Goal: Task Accomplishment & Management: Manage account settings

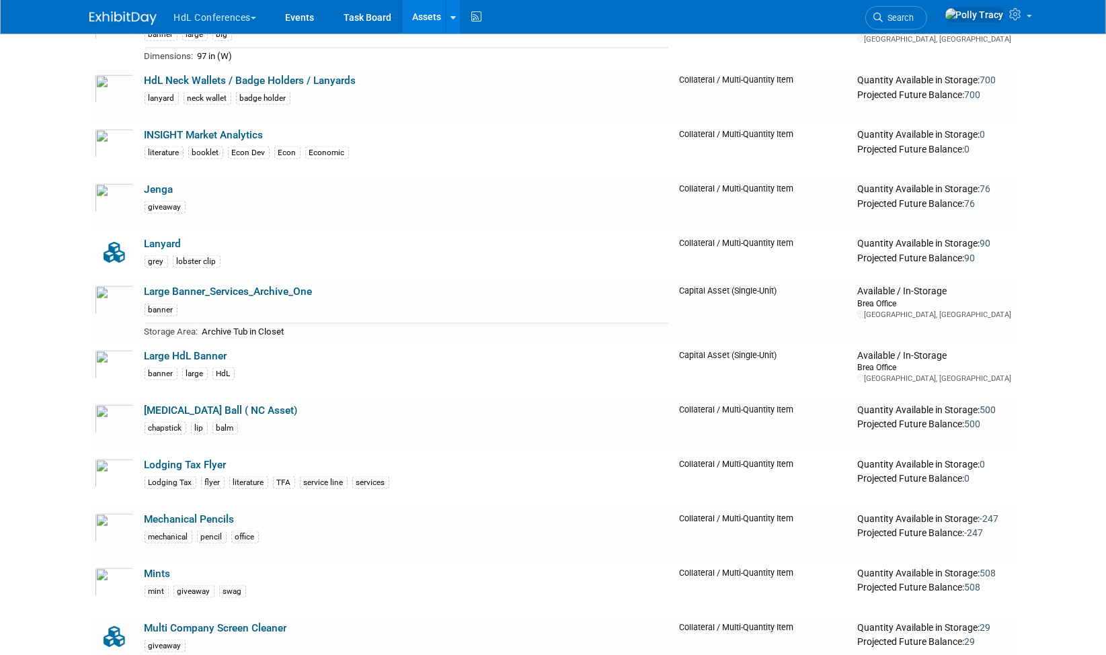
scroll to position [2191, 0]
click at [231, 75] on link "HdL Neck Wallets / Badge Holders / Lanyards" at bounding box center [251, 81] width 212 height 12
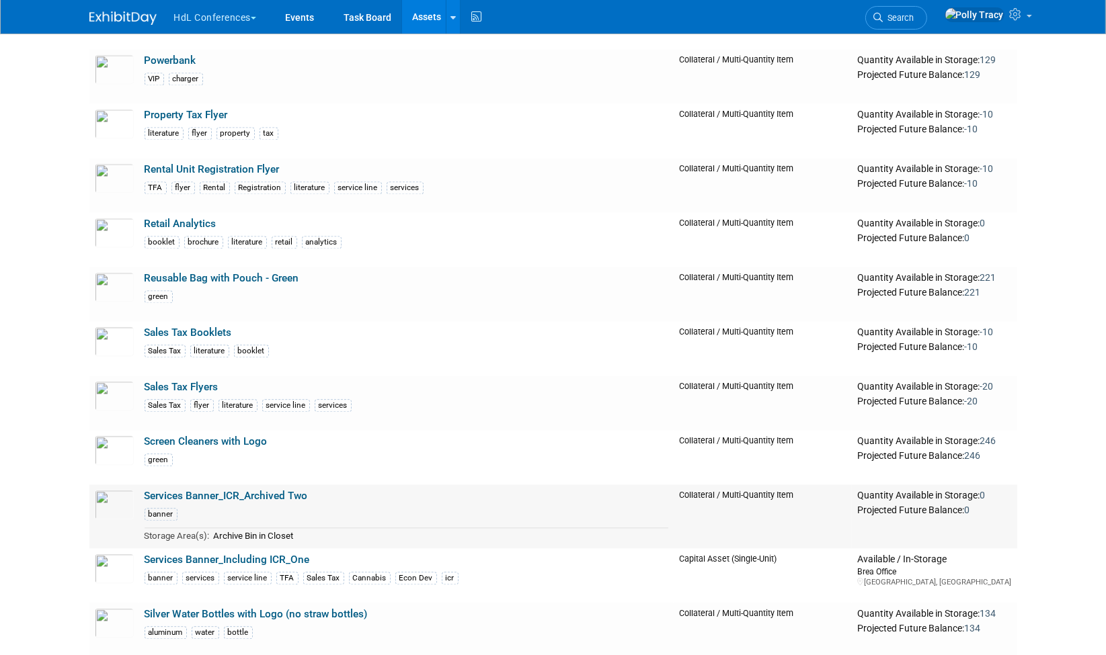
scroll to position [3418, 0]
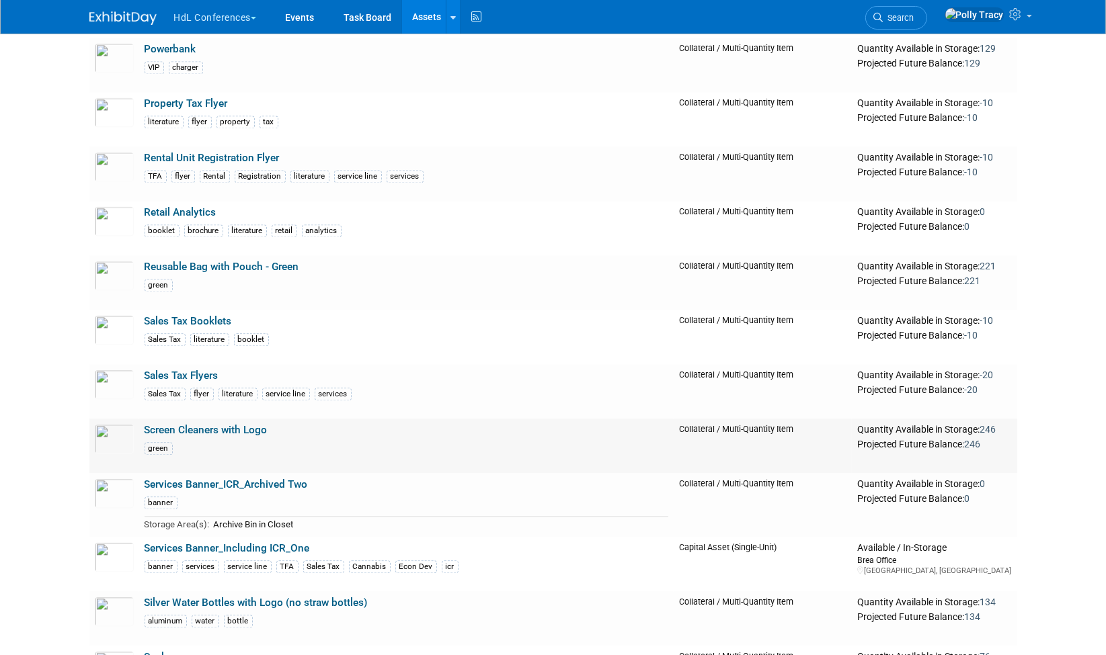
click at [240, 424] on link "Screen Cleaners with Logo" at bounding box center [206, 430] width 123 height 12
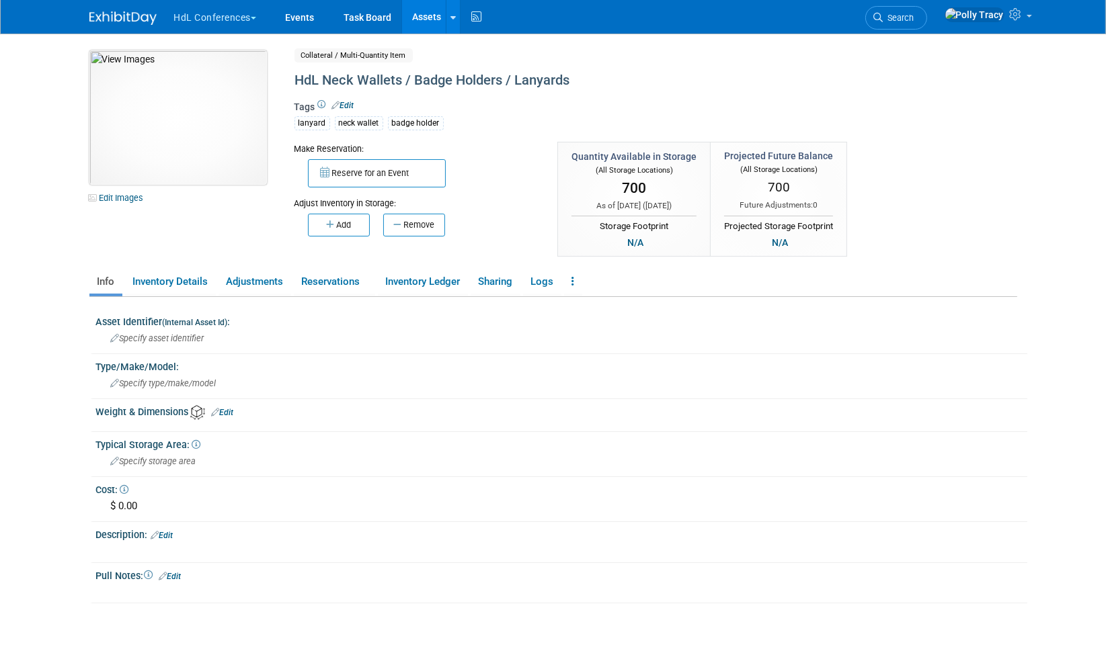
click at [173, 117] on img at bounding box center [177, 117] width 177 height 134
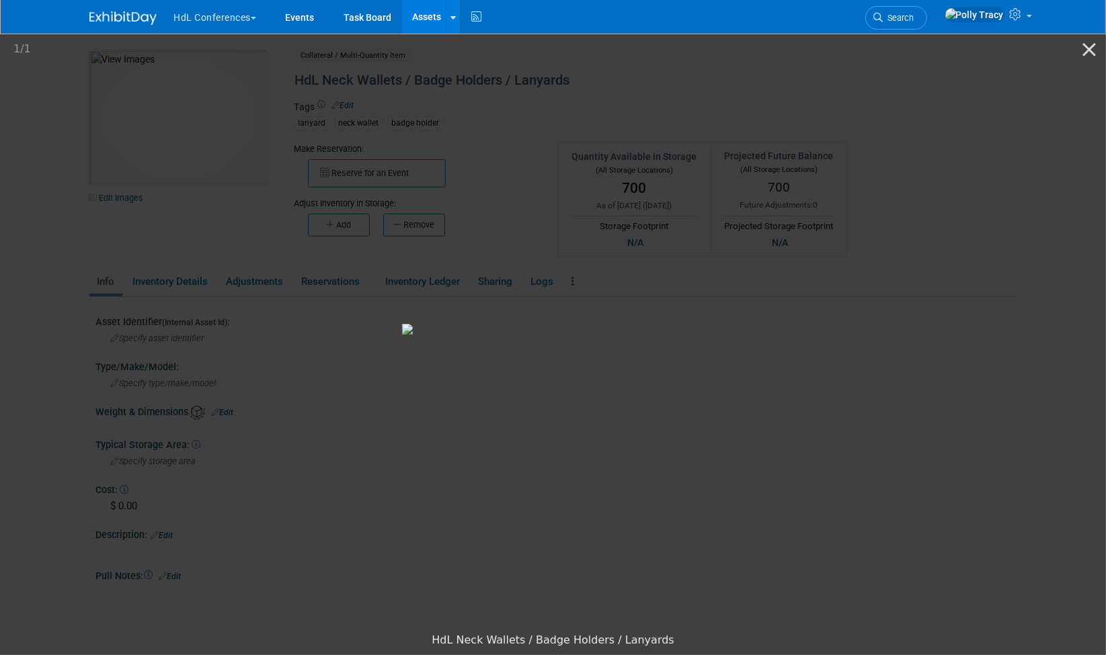
click at [402, 324] on img at bounding box center [553, 329] width 302 height 11
click at [1089, 54] on button "Close gallery" at bounding box center [1089, 50] width 34 height 32
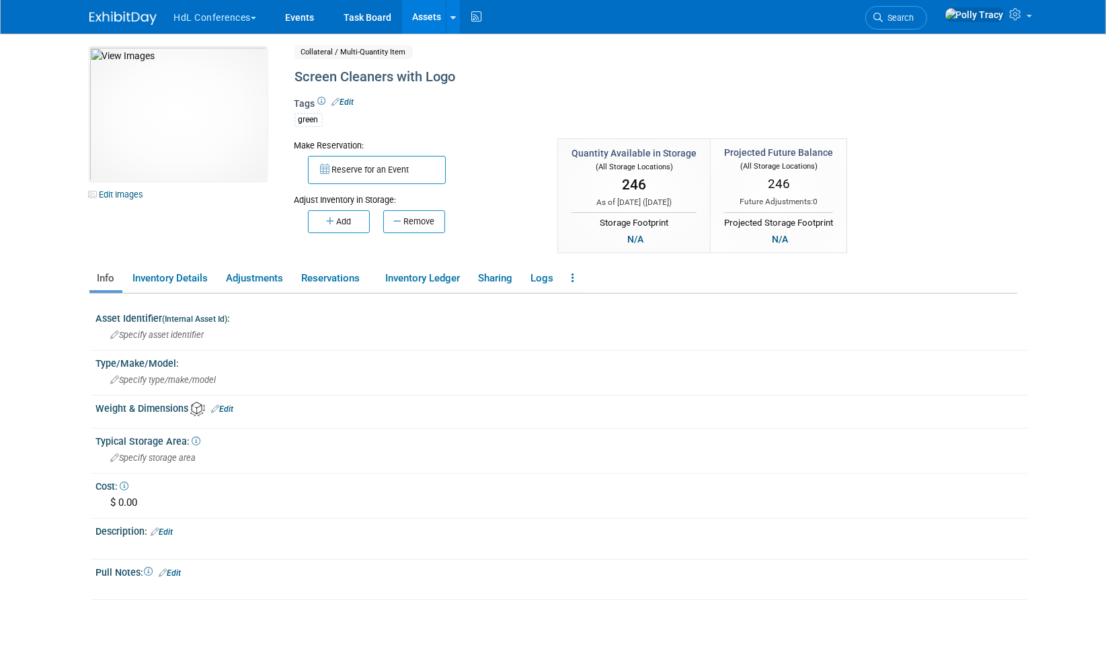
scroll to position [4, 0]
click at [257, 280] on link "Adjustments" at bounding box center [254, 278] width 73 height 24
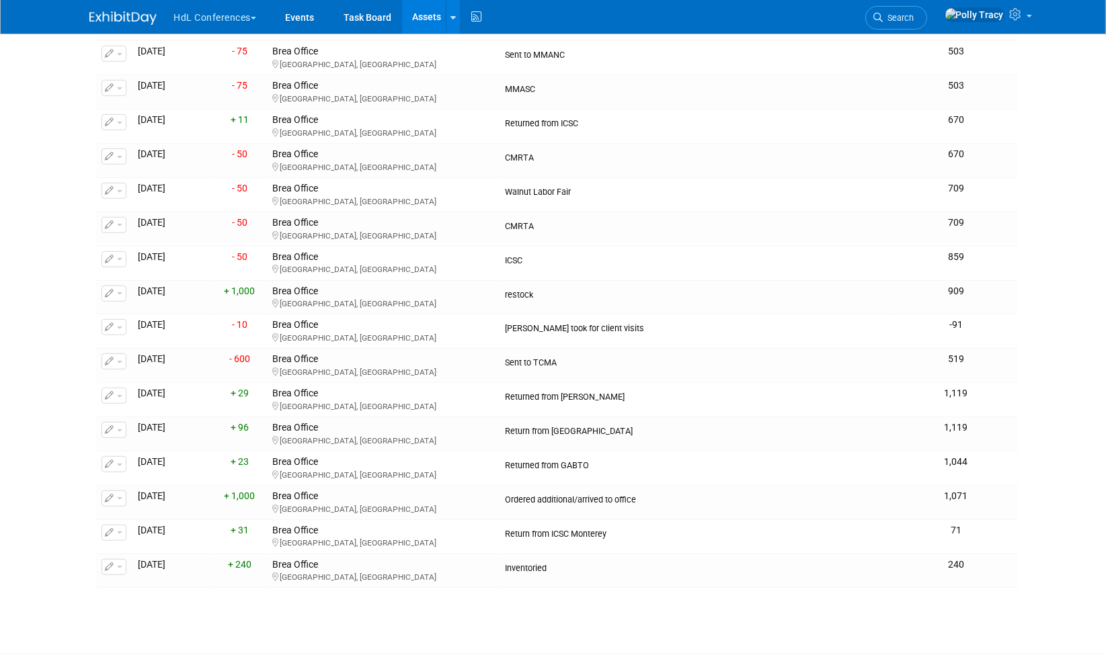
scroll to position [1175, 0]
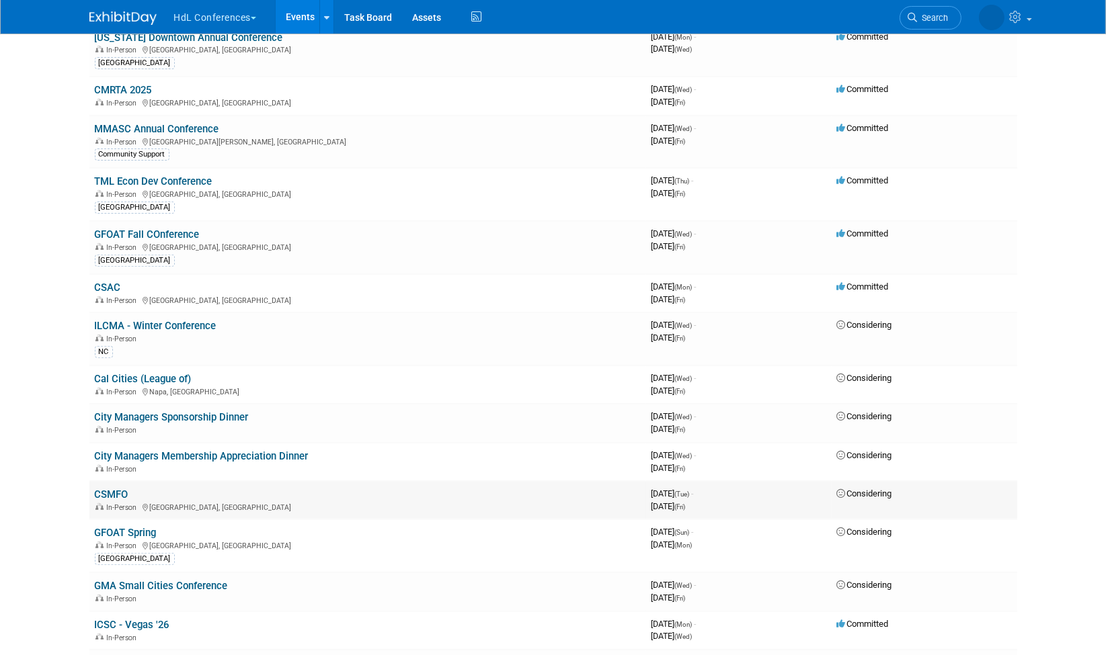
scroll to position [510, 0]
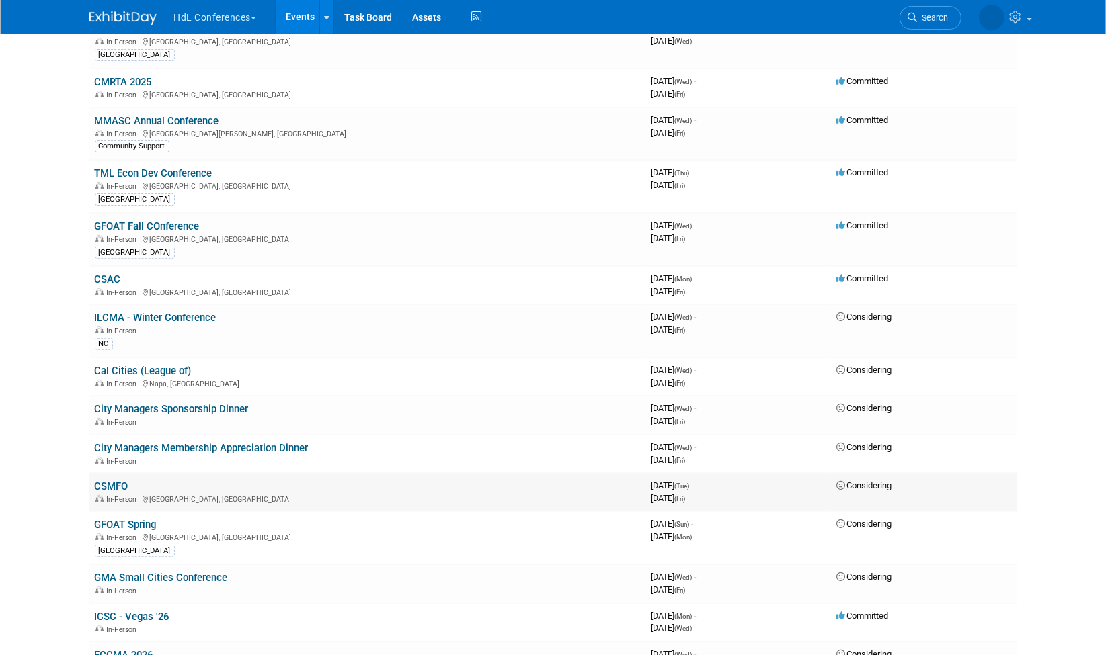
click at [115, 481] on link "CSMFO" at bounding box center [112, 487] width 34 height 12
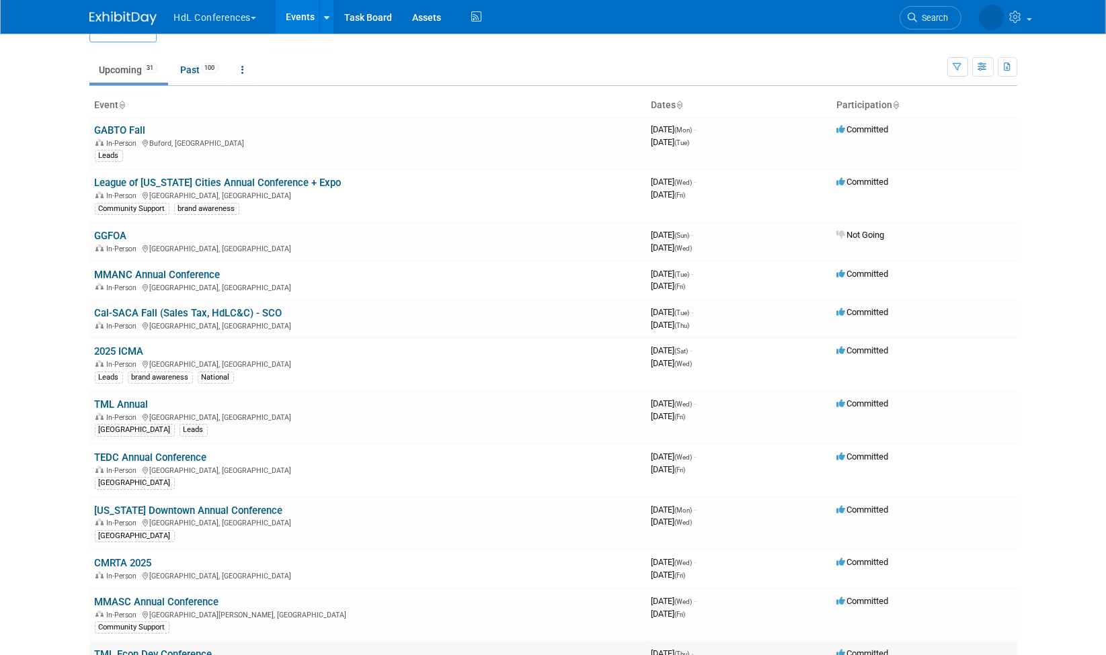
scroll to position [0, 0]
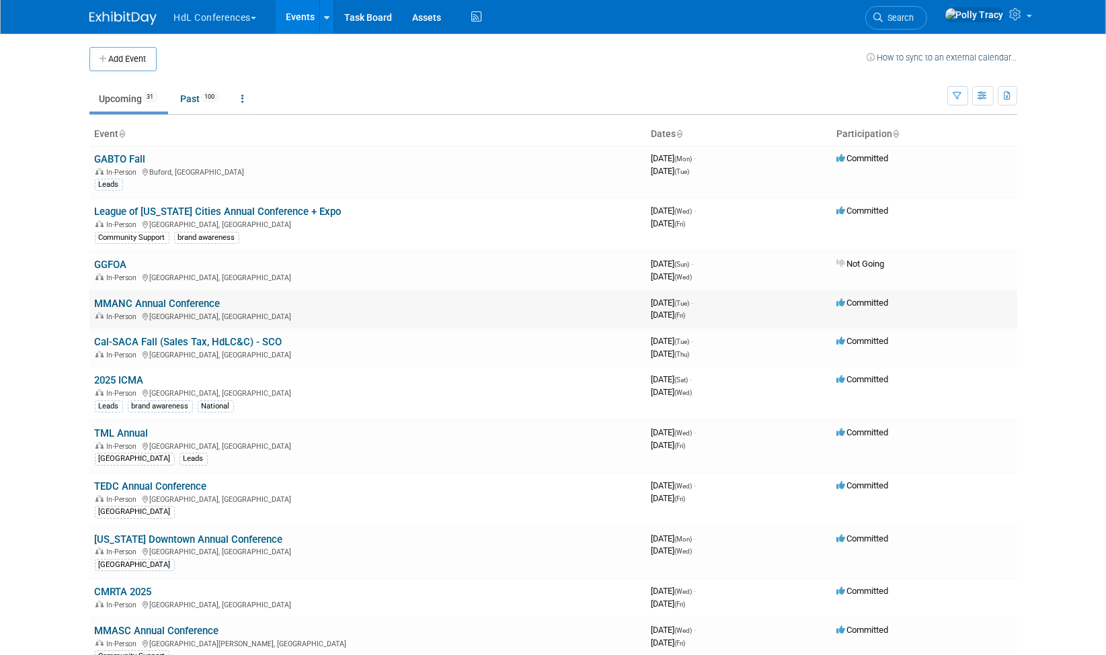
click at [171, 306] on td "MMANC Annual Conference In-Person [GEOGRAPHIC_DATA], [GEOGRAPHIC_DATA]" at bounding box center [367, 309] width 557 height 38
click at [176, 298] on link "MMANC Annual Conference" at bounding box center [158, 304] width 126 height 12
click at [192, 97] on link "Past 100" at bounding box center [200, 99] width 58 height 26
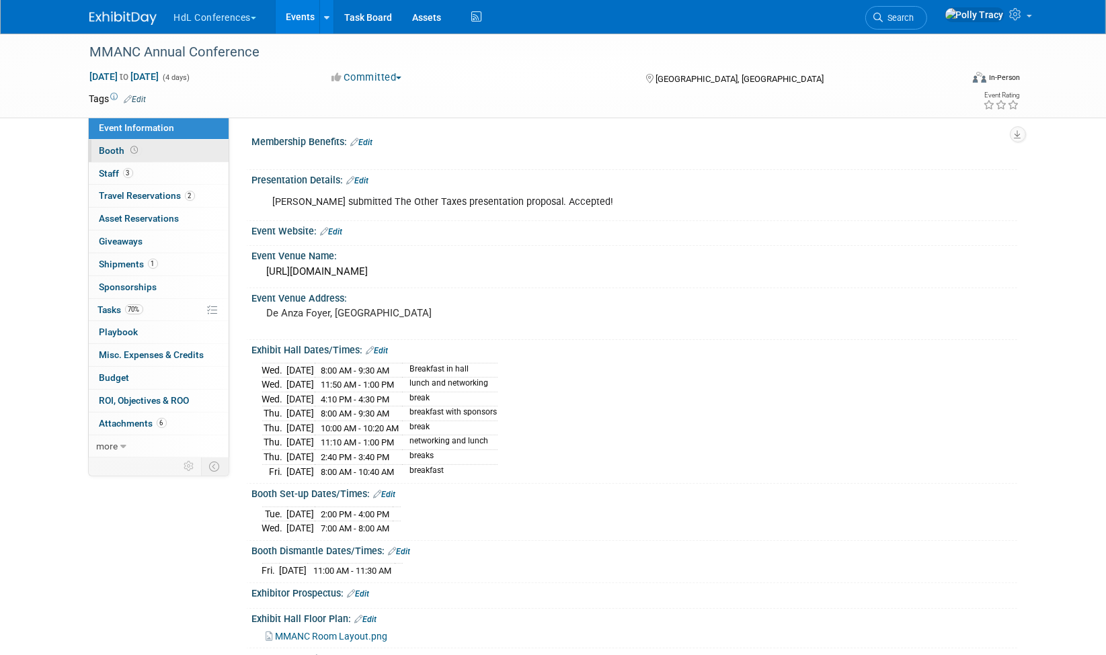
click at [112, 150] on span "Booth" at bounding box center [120, 150] width 42 height 11
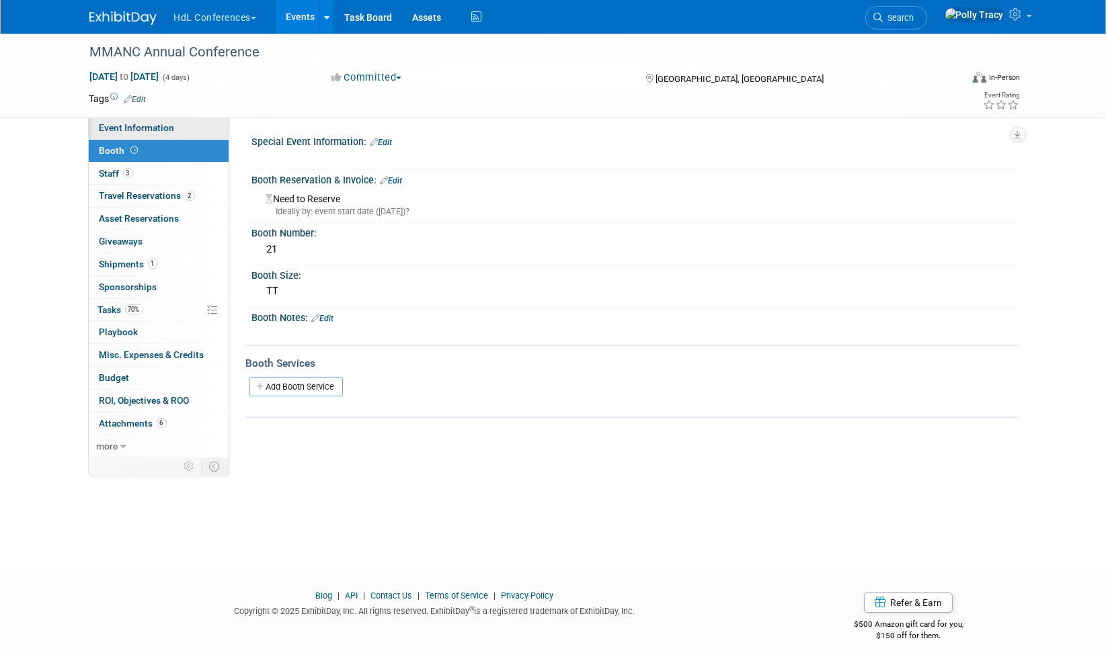
click at [138, 126] on span "Event Information" at bounding box center [136, 127] width 75 height 11
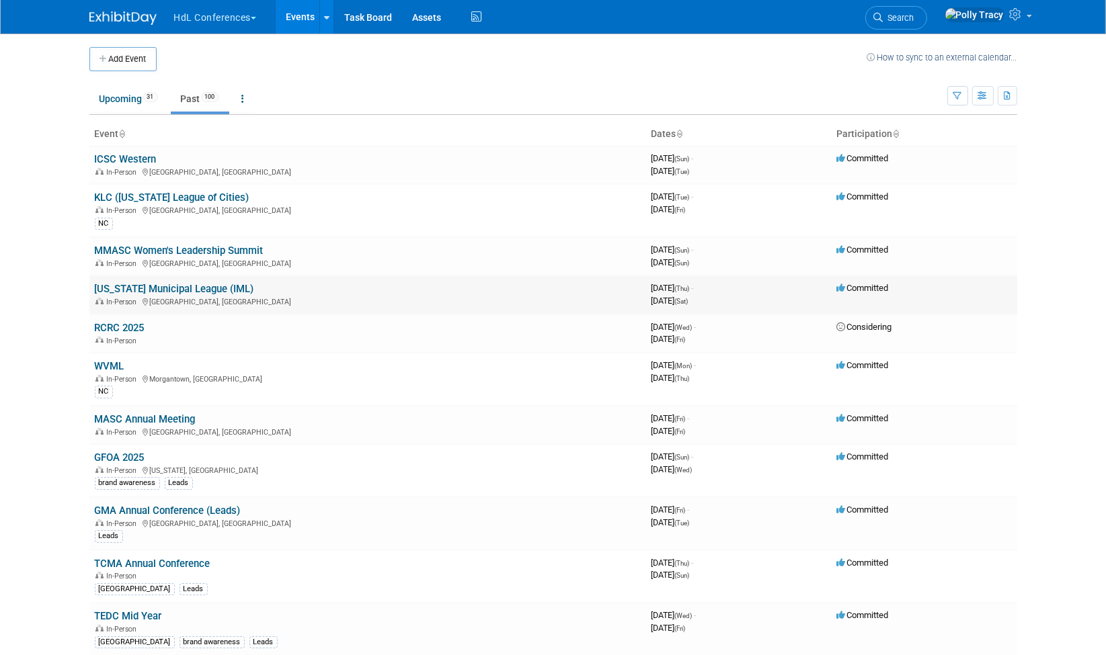
click at [134, 286] on link "Illinois Municipal League (IML)" at bounding box center [174, 289] width 159 height 12
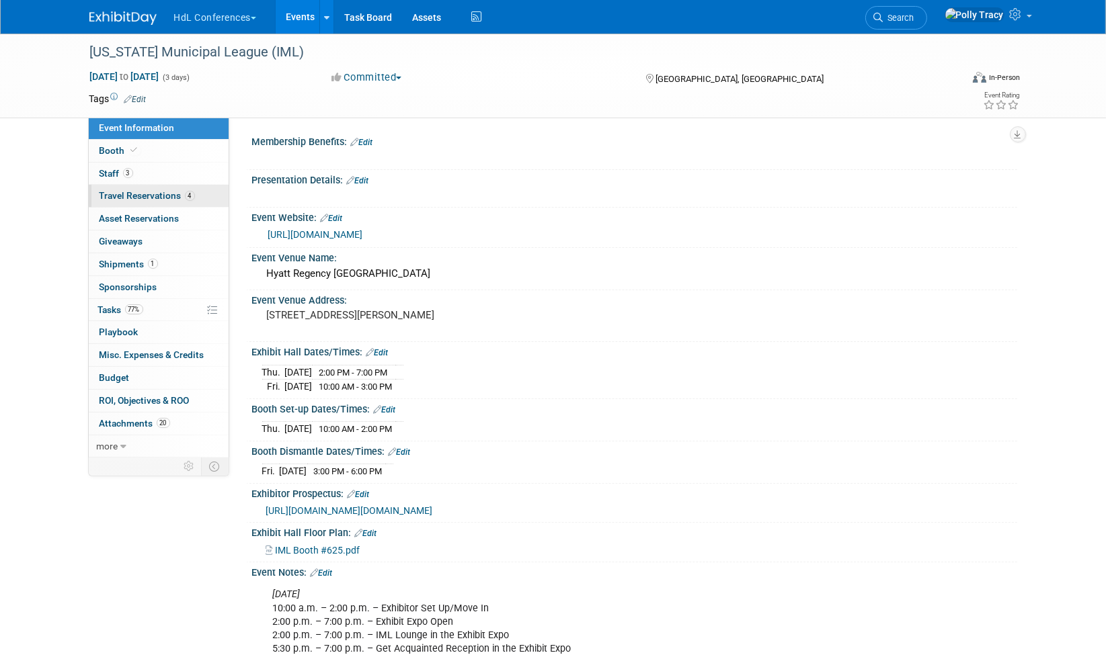
click at [128, 196] on span "Travel Reservations 4" at bounding box center [146, 195] width 95 height 11
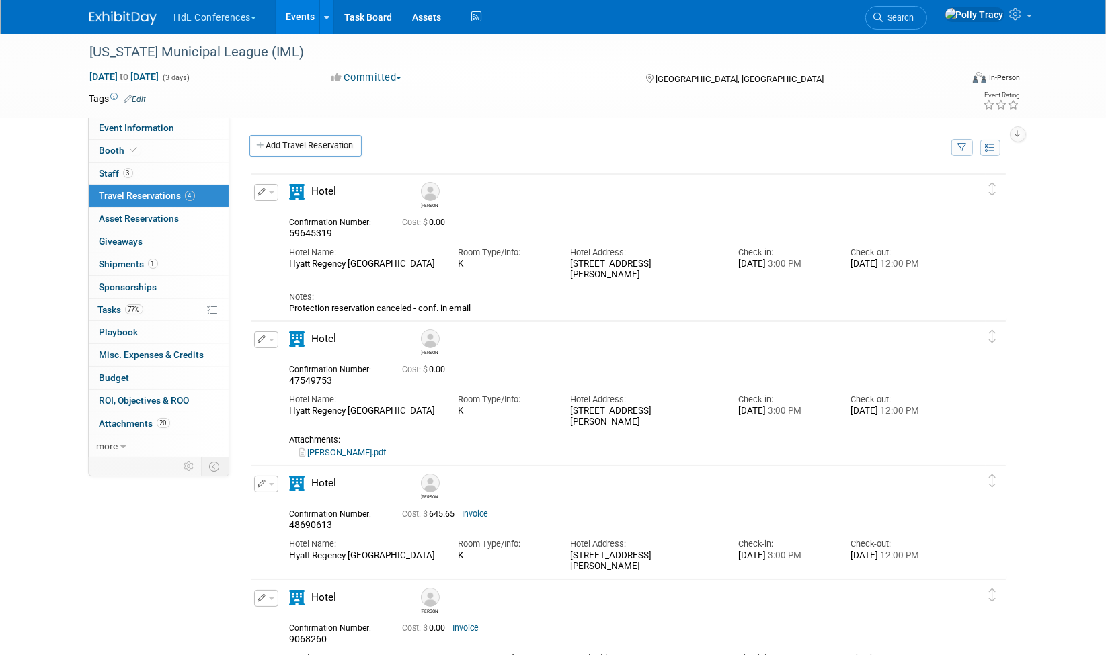
click at [260, 337] on icon "button" at bounding box center [262, 339] width 9 height 8
click at [294, 362] on button "Edit Reservation" at bounding box center [312, 363] width 114 height 19
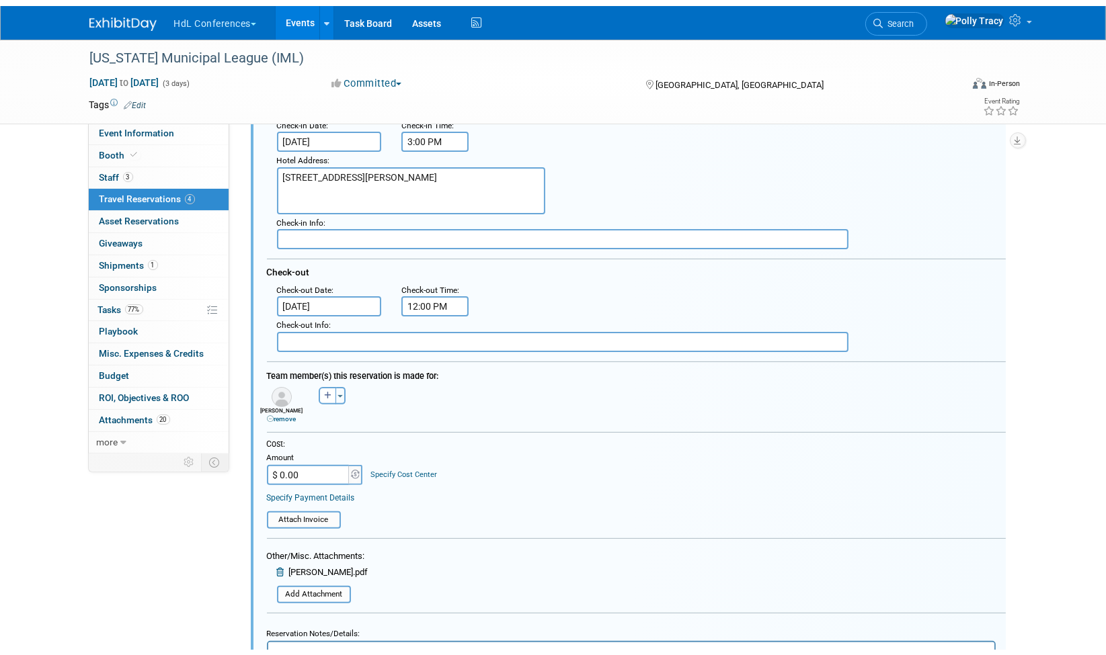
scroll to position [442, 0]
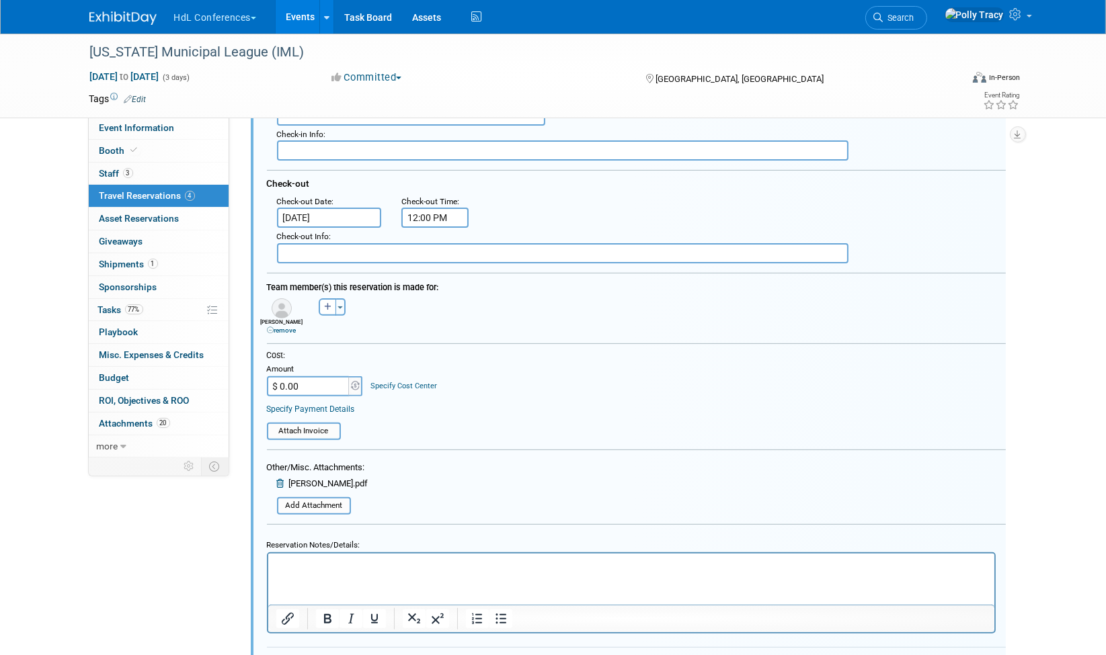
click at [321, 377] on input "$ 0.00" at bounding box center [309, 386] width 84 height 20
type input "$ 1,299.53"
click at [434, 389] on div "Cost: Amount $ 1,299.53 Specify Cost Center Cost Center -- Not Specified --" at bounding box center [636, 382] width 739 height 65
click at [309, 424] on input "file" at bounding box center [259, 431] width 160 height 15
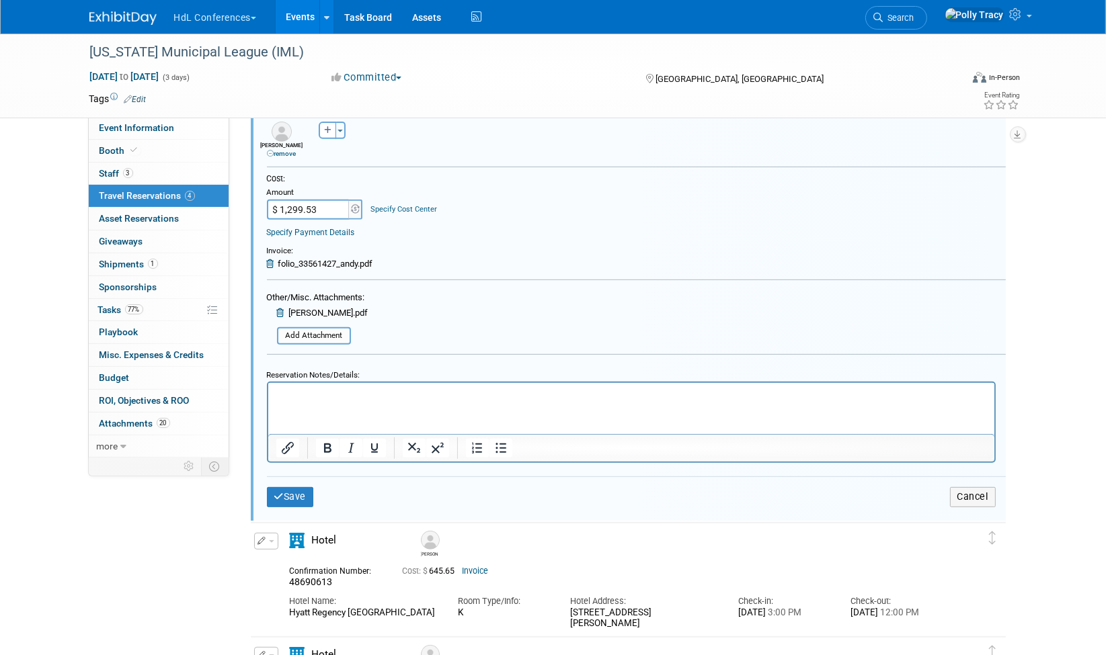
scroll to position [669, 0]
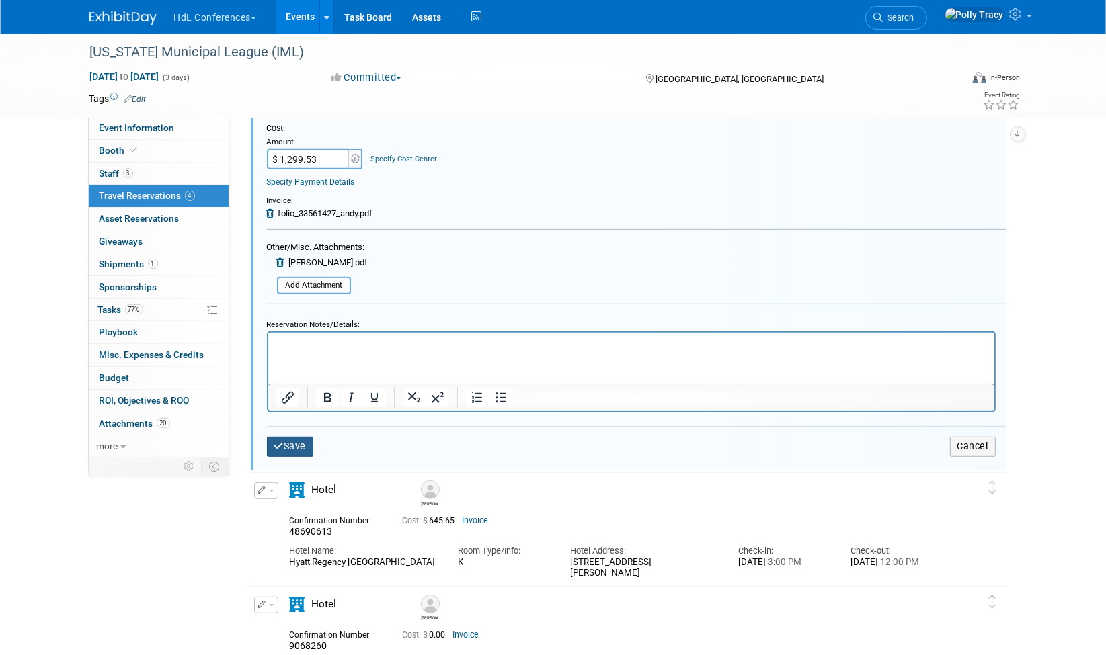
click at [299, 437] on button "Save" at bounding box center [290, 446] width 47 height 19
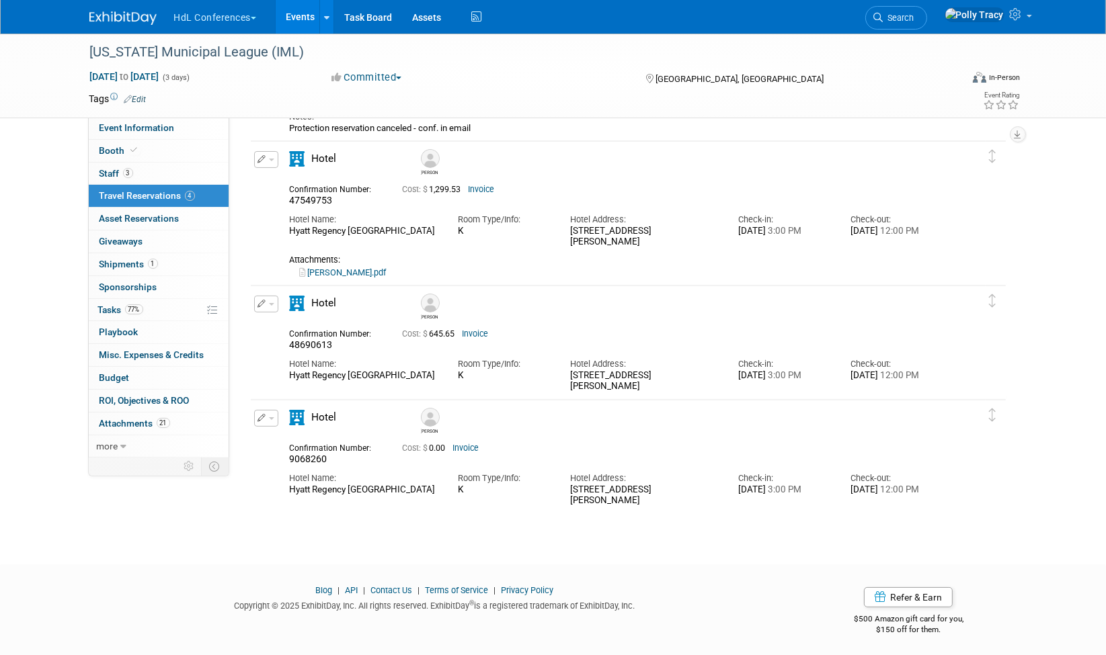
scroll to position [183, 0]
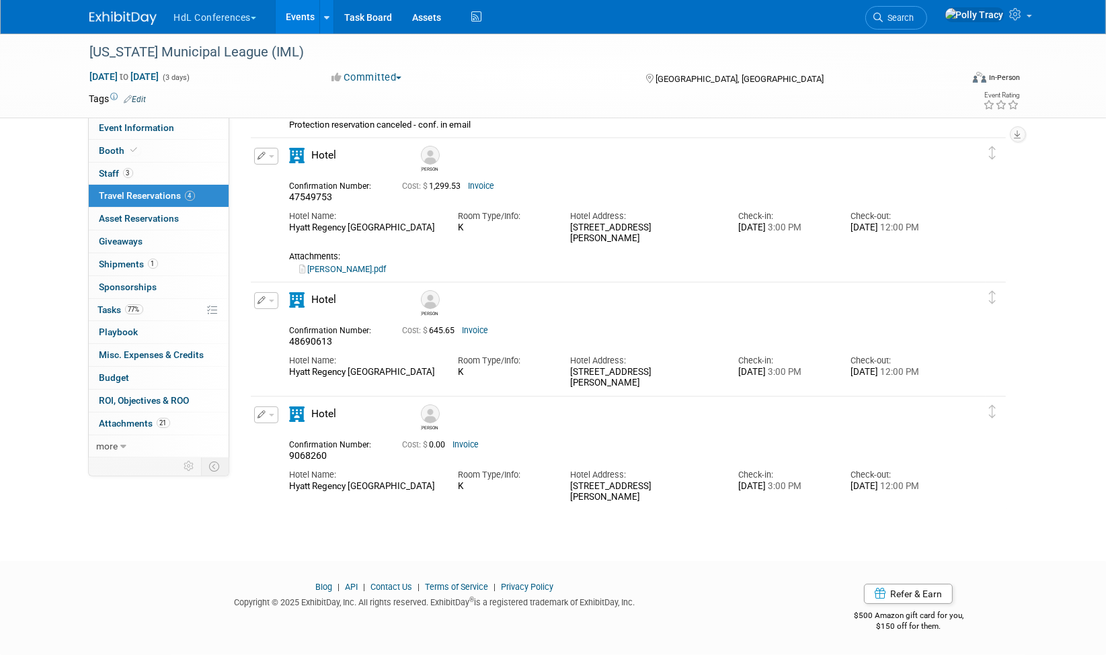
click at [258, 417] on icon "button" at bounding box center [262, 415] width 9 height 8
click at [310, 440] on button "Edit Reservation" at bounding box center [312, 438] width 114 height 19
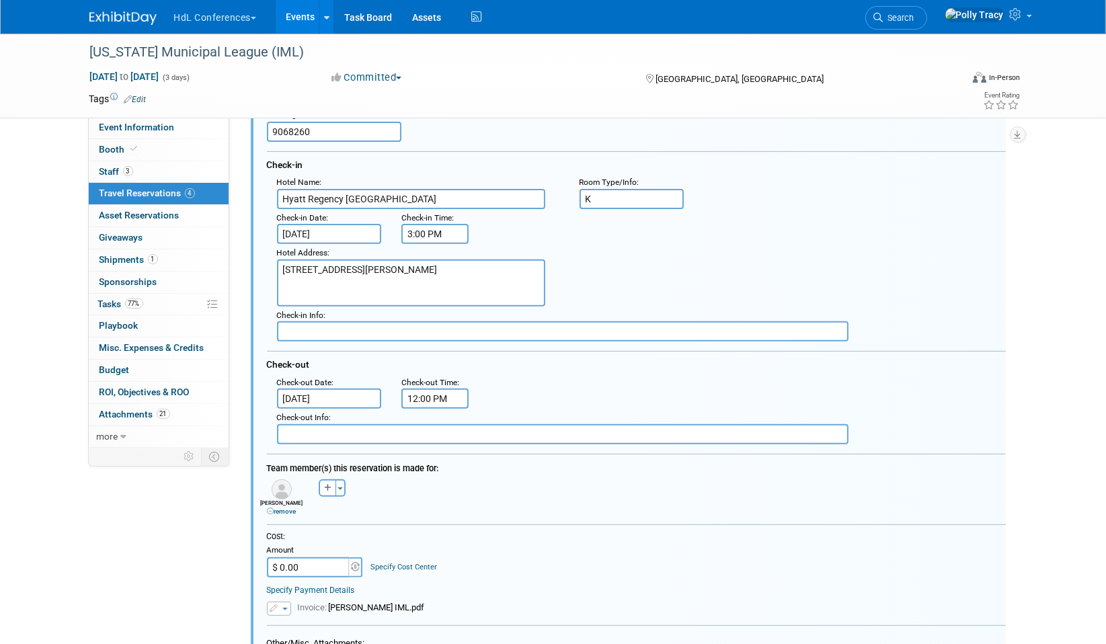
scroll to position [541, 0]
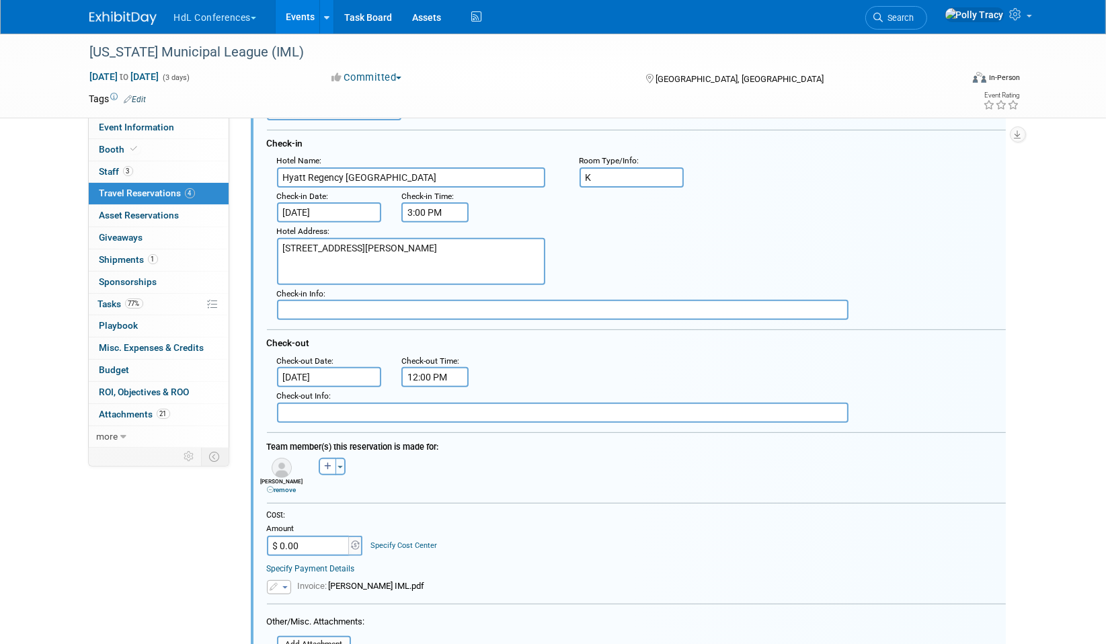
click at [306, 536] on input "$ 0.00" at bounding box center [309, 546] width 84 height 20
type input "$ 684.72"
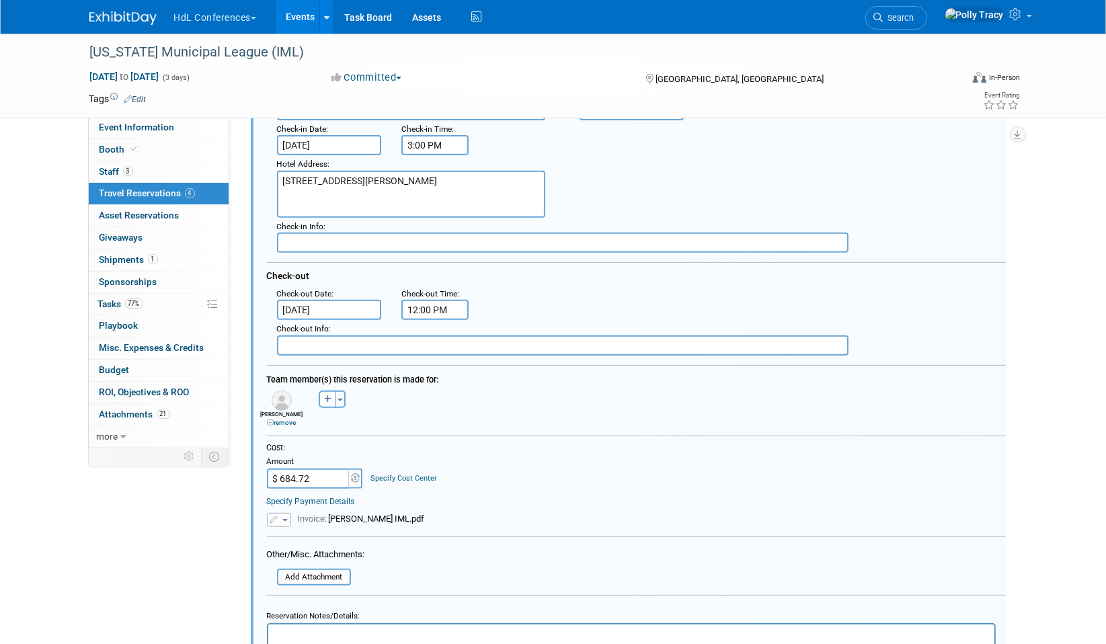
scroll to position [610, 0]
click at [332, 569] on input "file" at bounding box center [270, 576] width 160 height 15
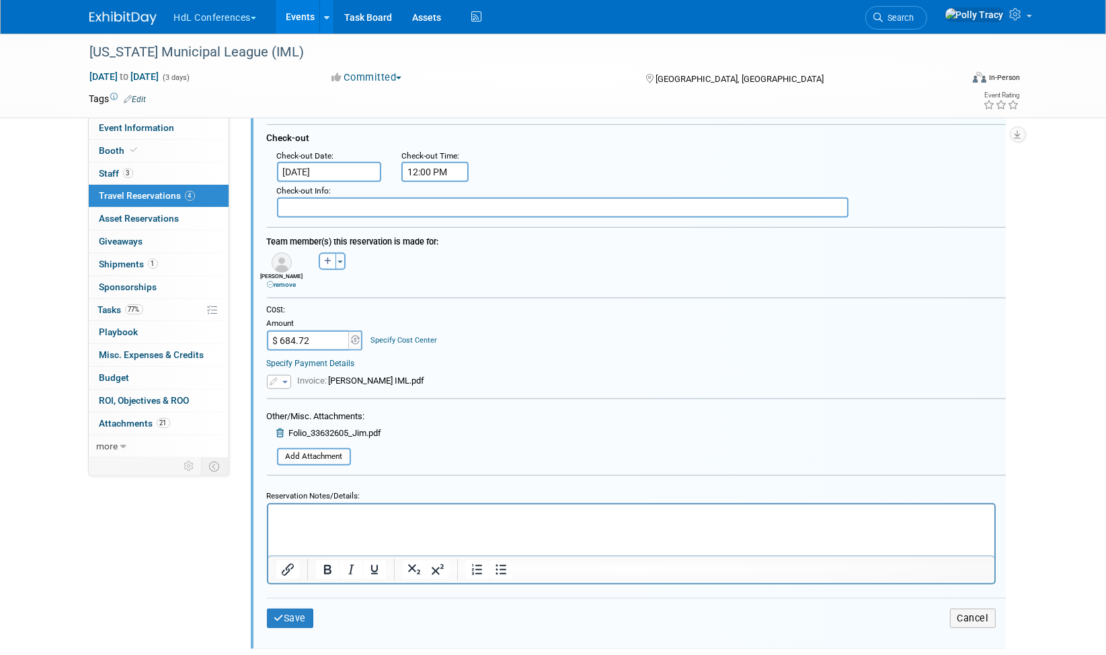
scroll to position [811, 0]
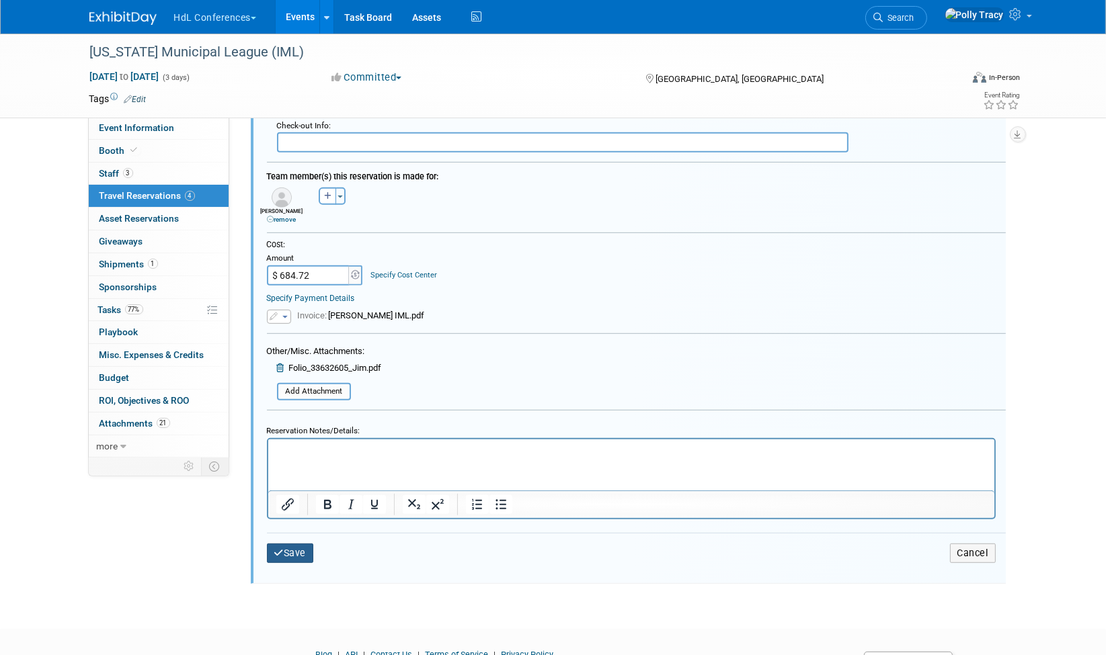
click at [284, 544] on button "Save" at bounding box center [290, 553] width 47 height 19
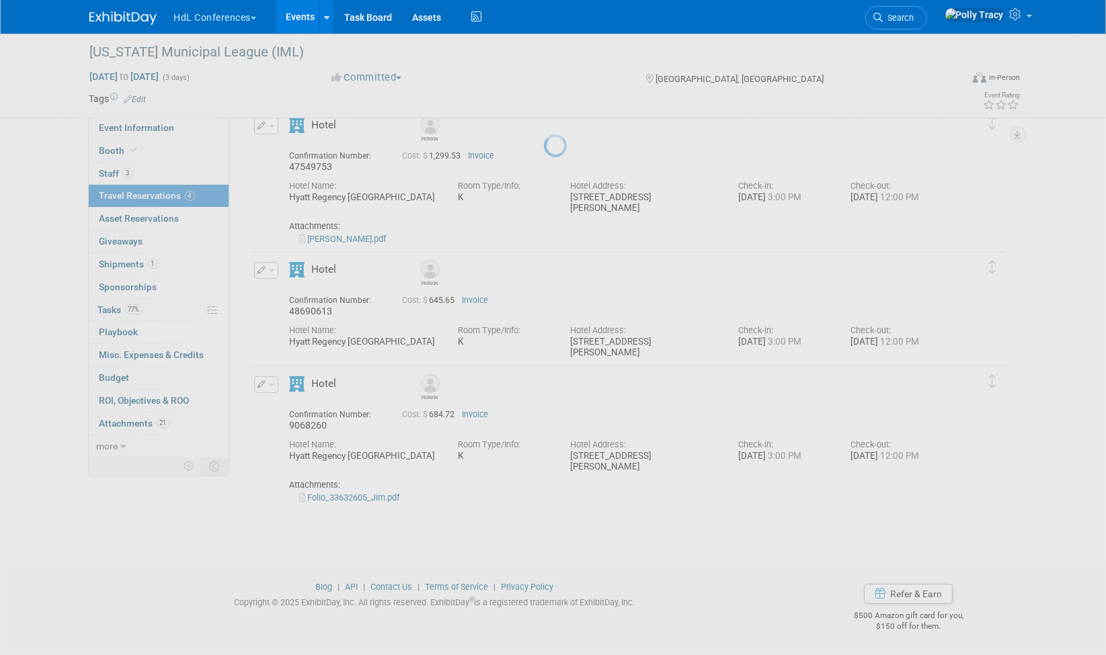
scroll to position [213, 0]
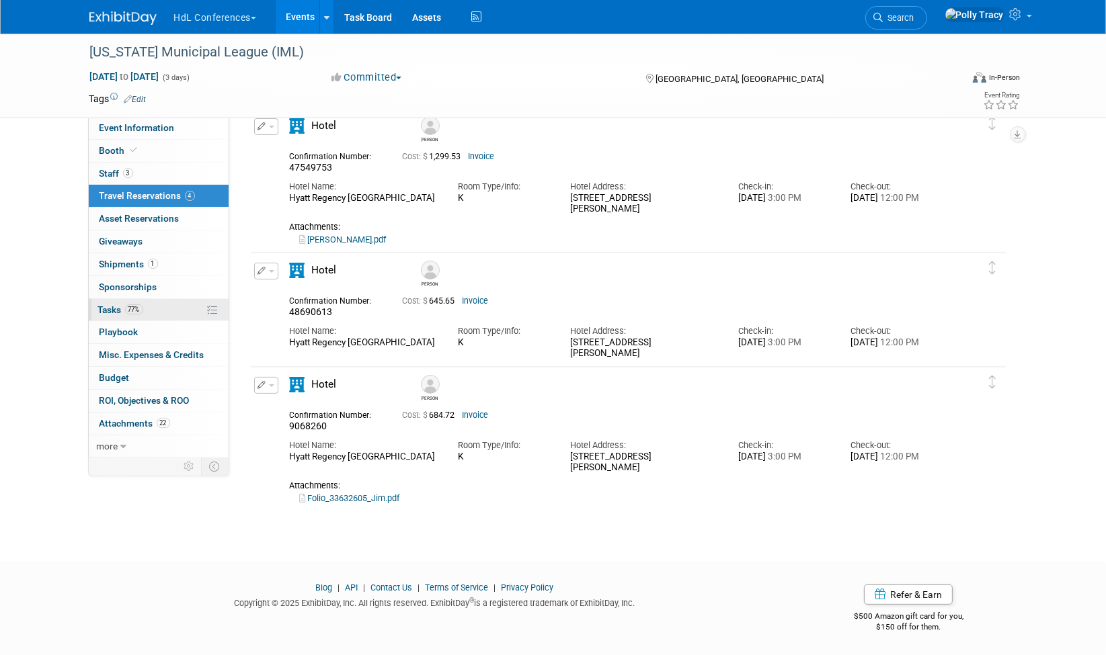
click at [111, 304] on span "Tasks 77%" at bounding box center [120, 309] width 45 height 11
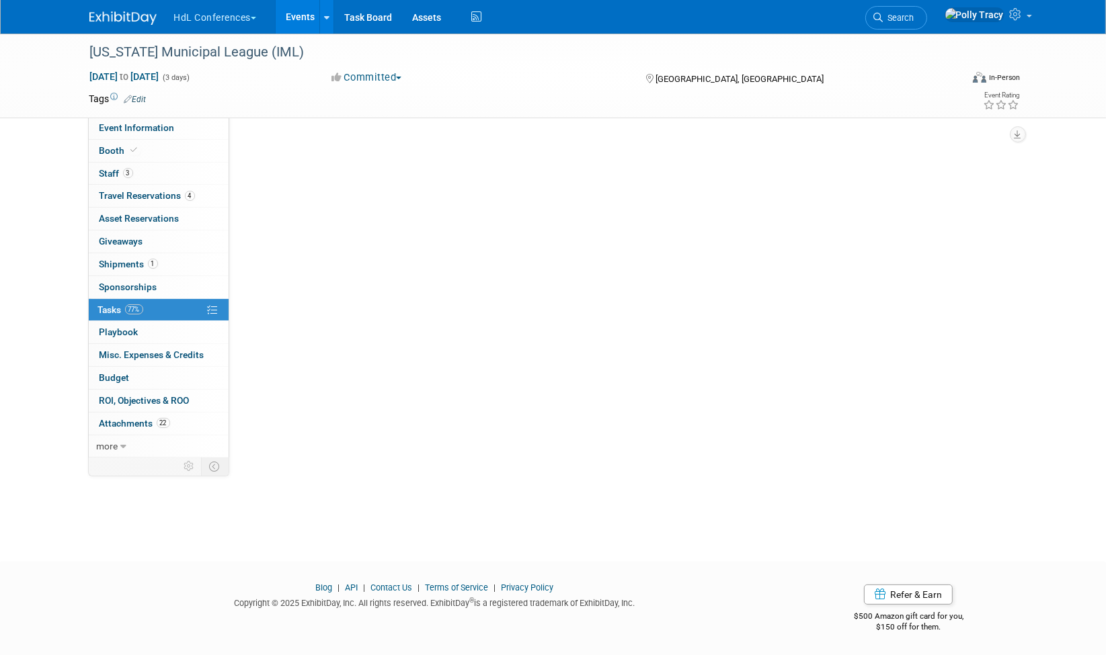
scroll to position [0, 0]
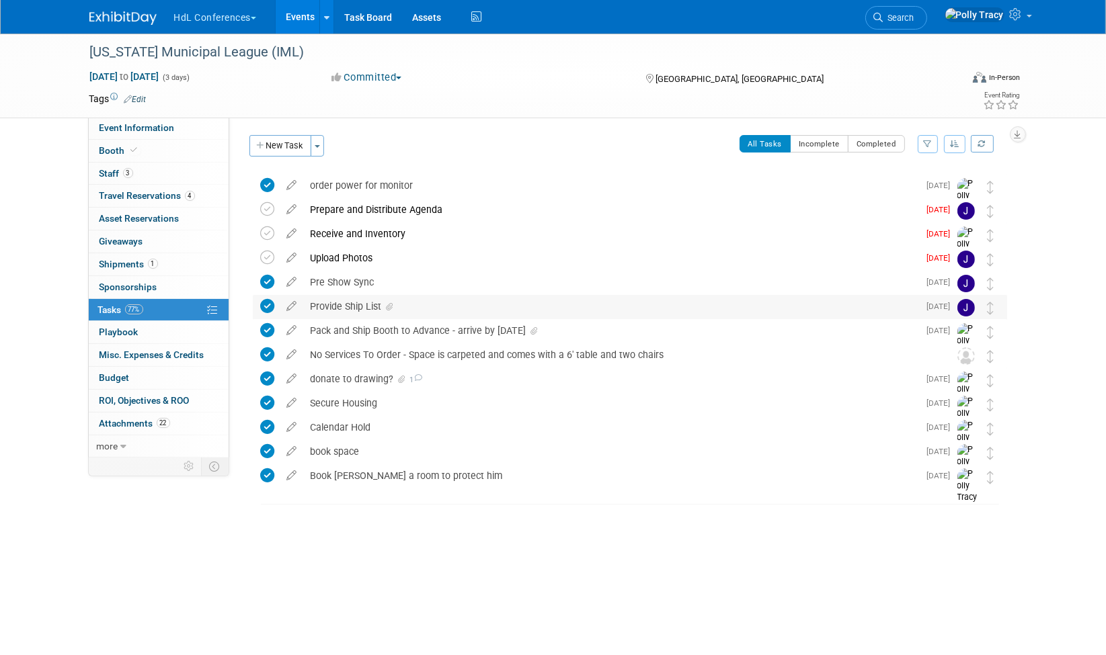
click at [349, 309] on div "Provide Ship List" at bounding box center [611, 306] width 615 height 23
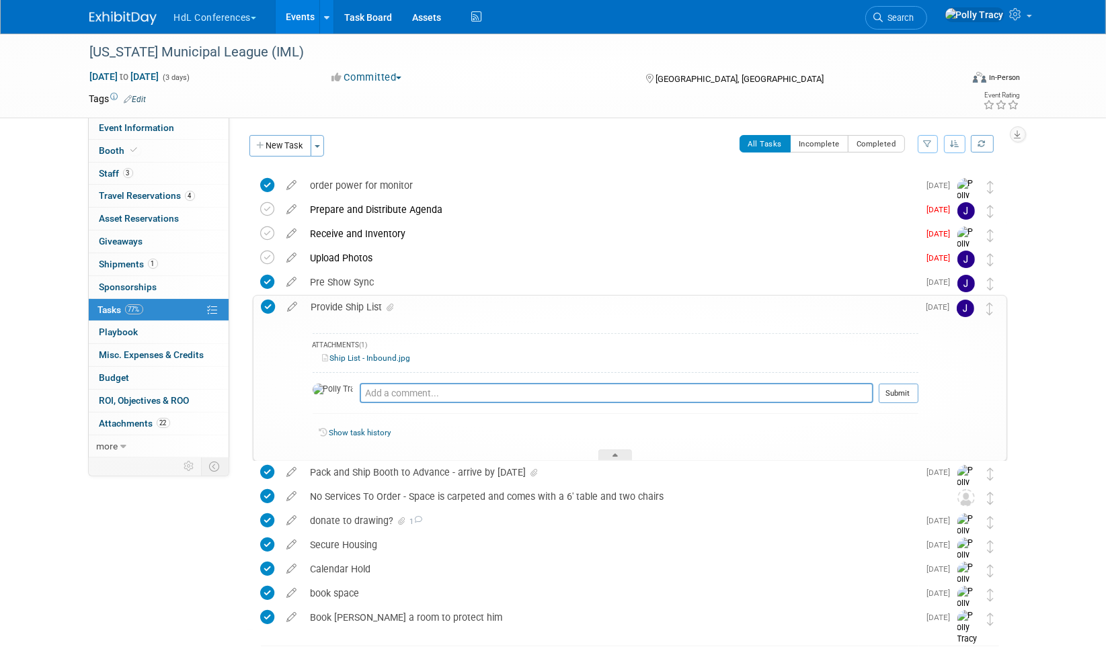
click at [359, 354] on link "Ship List - Inbound.jpg" at bounding box center [367, 358] width 88 height 9
click at [618, 450] on div at bounding box center [615, 455] width 34 height 11
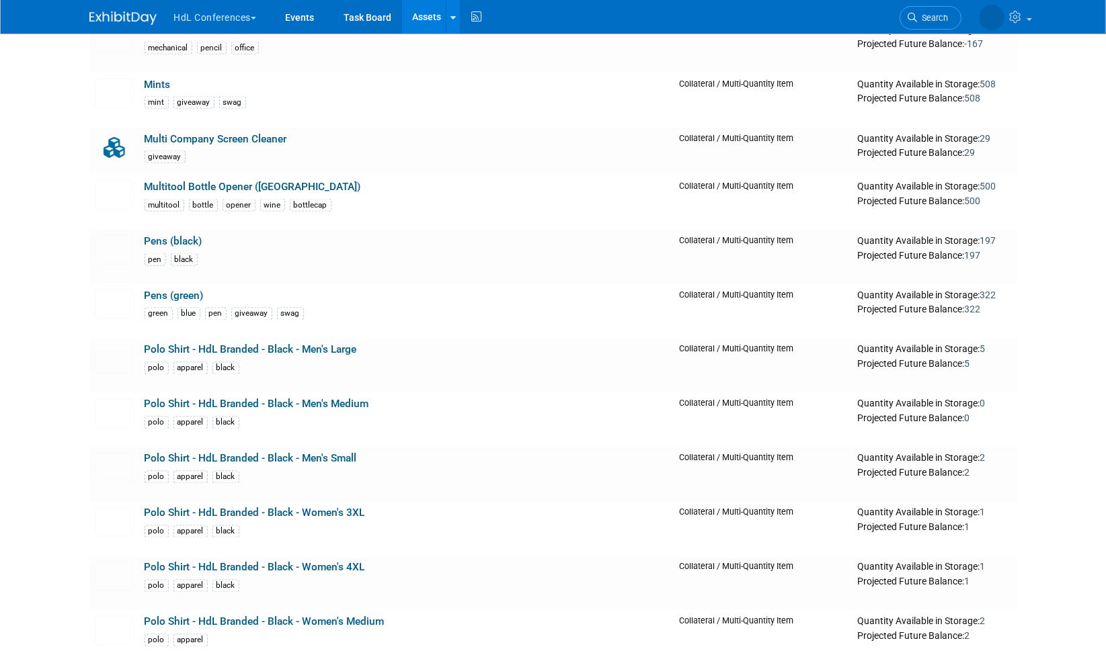
scroll to position [2668, 0]
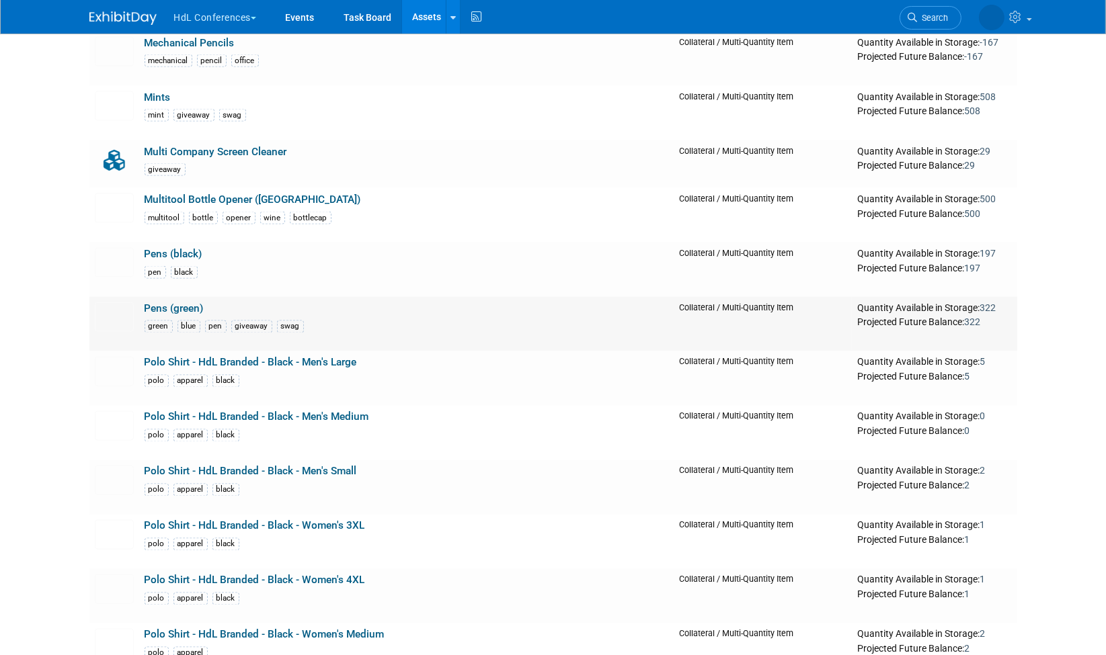
click at [173, 302] on link "Pens (green)" at bounding box center [174, 308] width 59 height 12
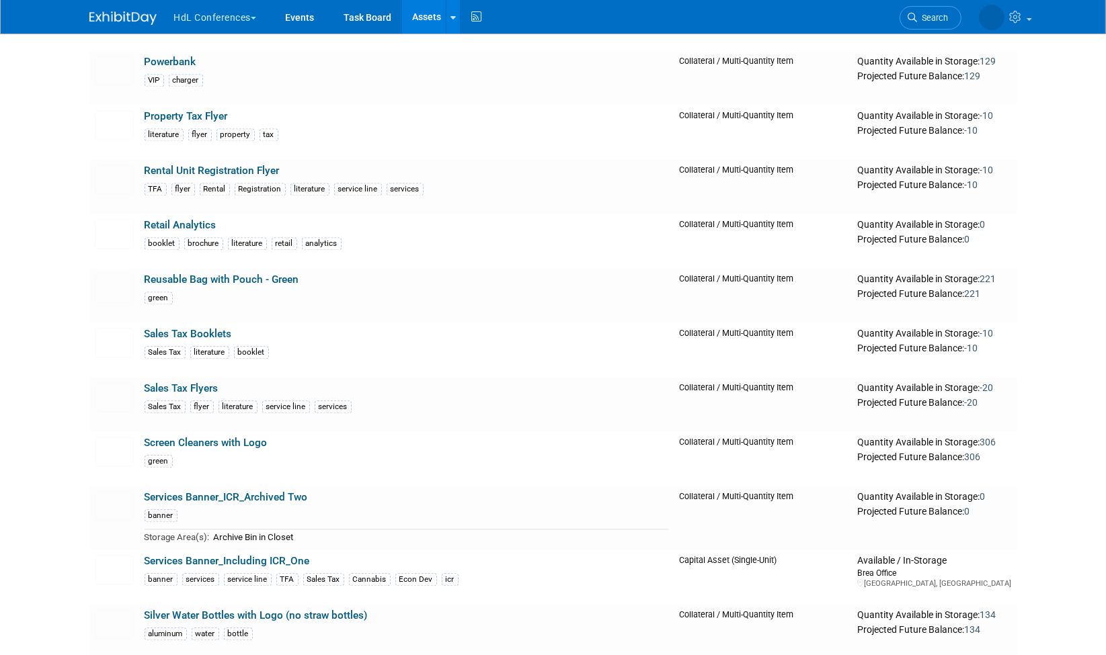
scroll to position [3408, 0]
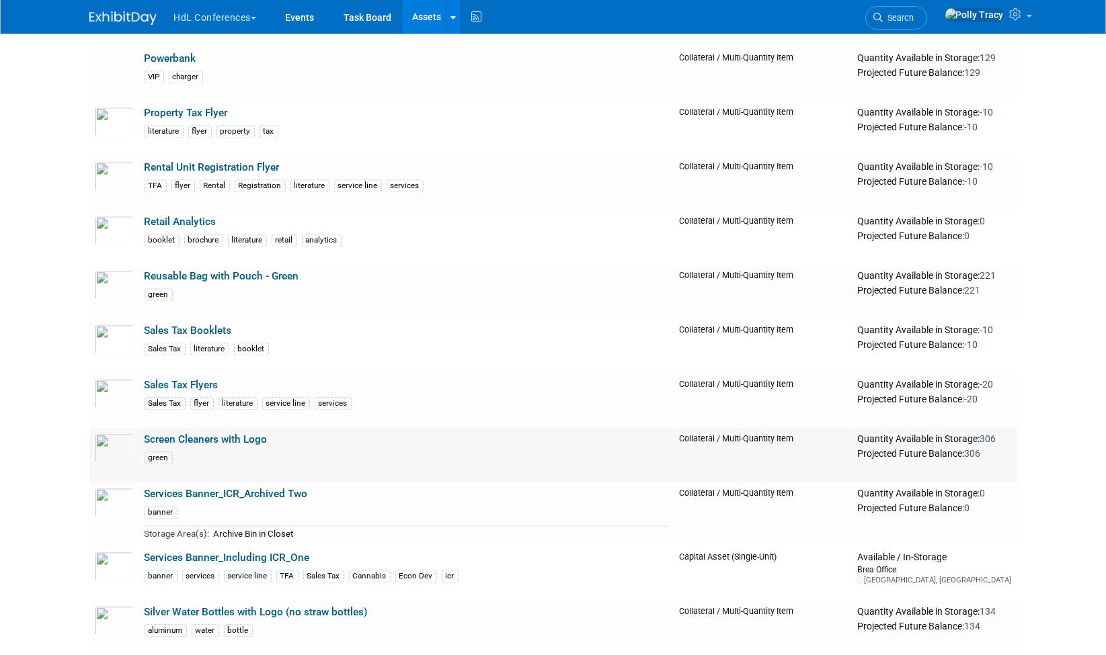
click at [239, 434] on link "Screen Cleaners with Logo" at bounding box center [206, 440] width 123 height 12
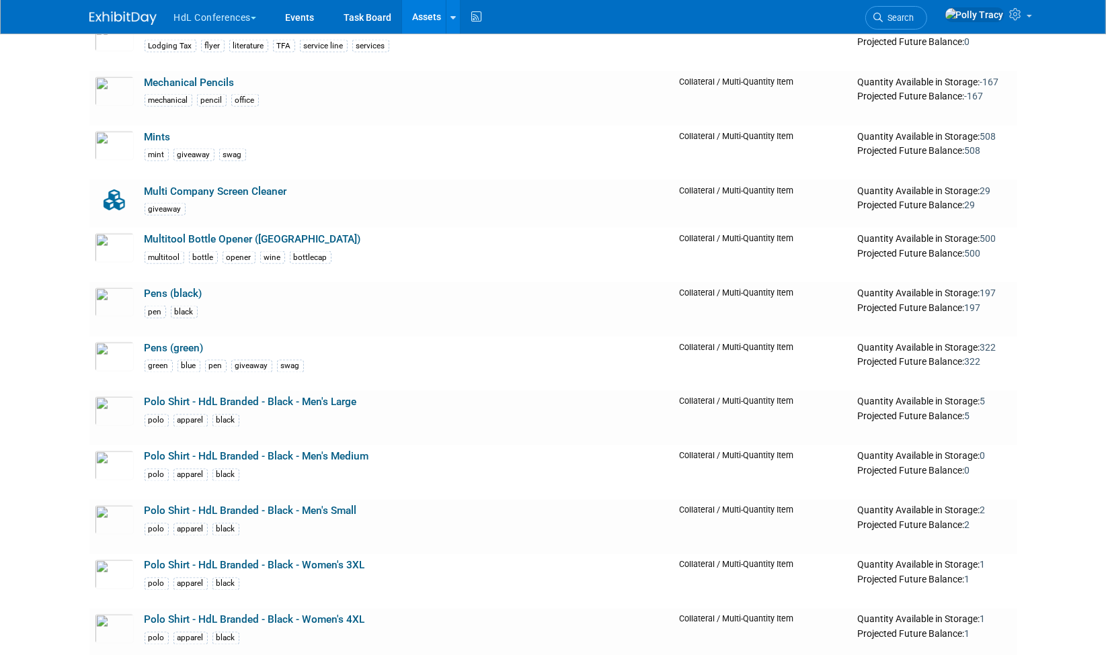
scroll to position [2624, 0]
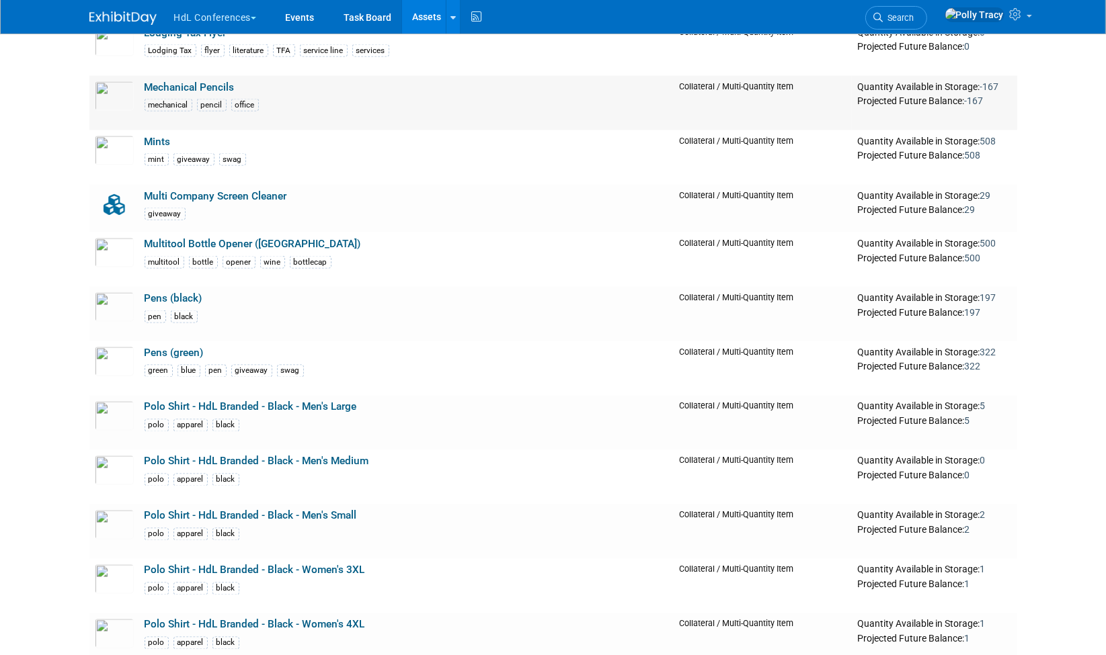
click at [210, 81] on link "Mechanical Pencils" at bounding box center [190, 87] width 90 height 12
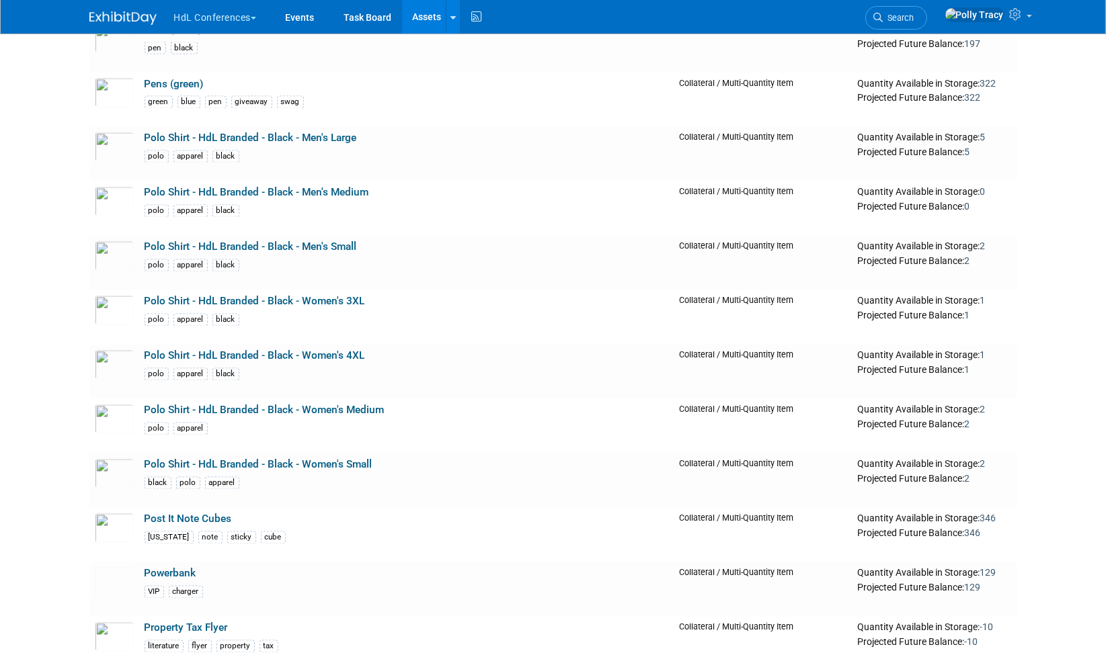
scroll to position [2900, 0]
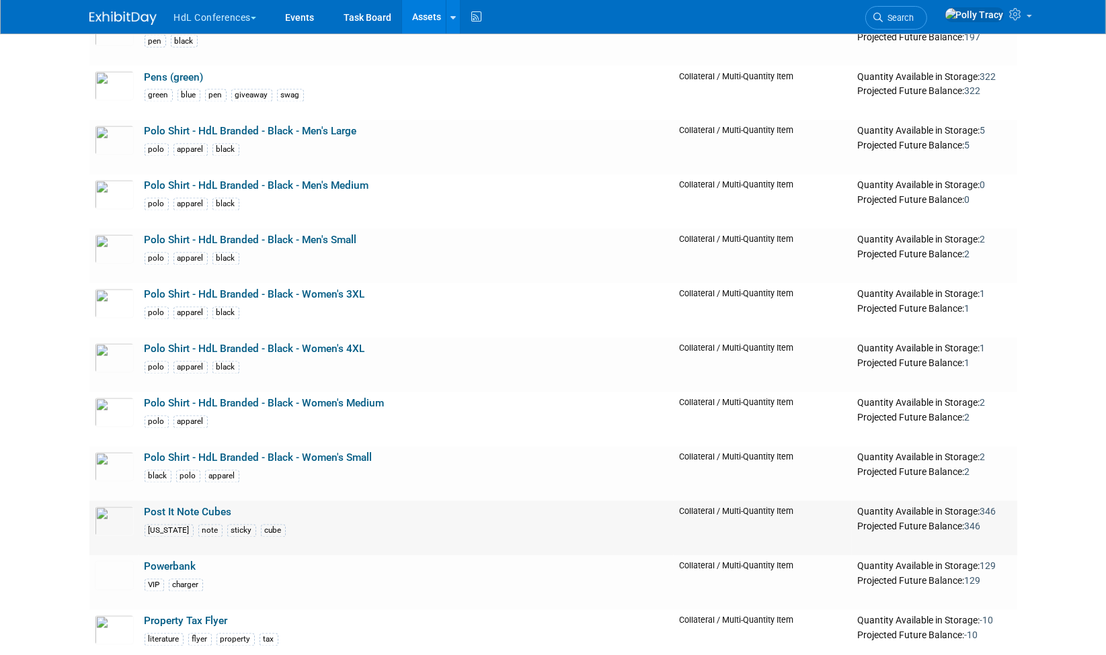
click at [173, 507] on link "Post It Note Cubes" at bounding box center [188, 513] width 87 height 12
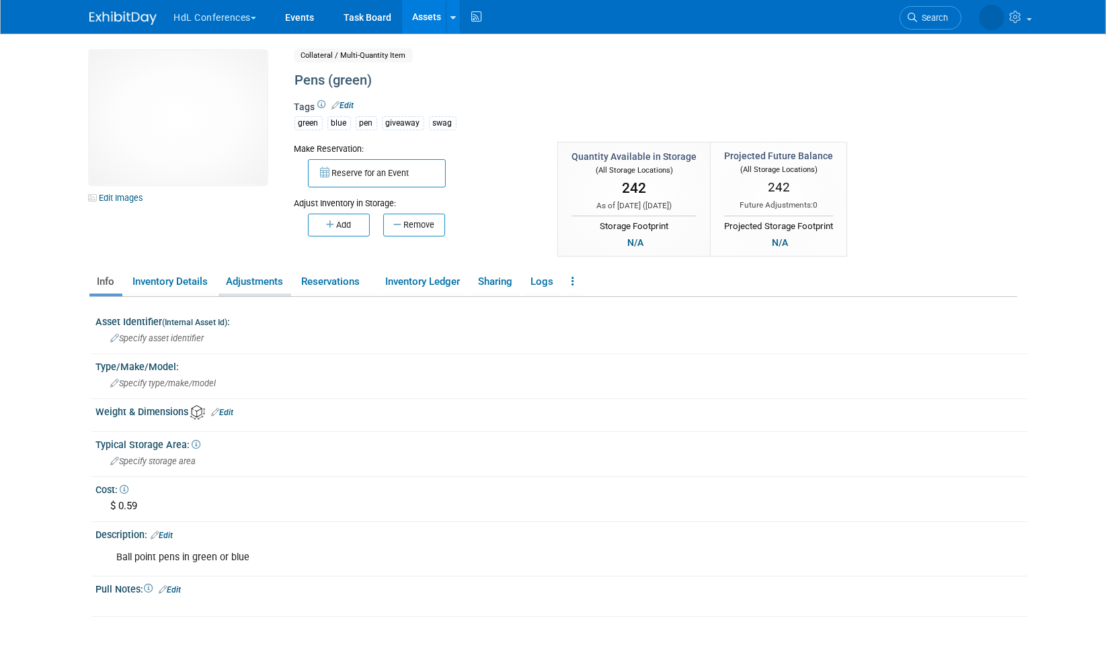
click at [247, 280] on link "Adjustments" at bounding box center [254, 282] width 73 height 24
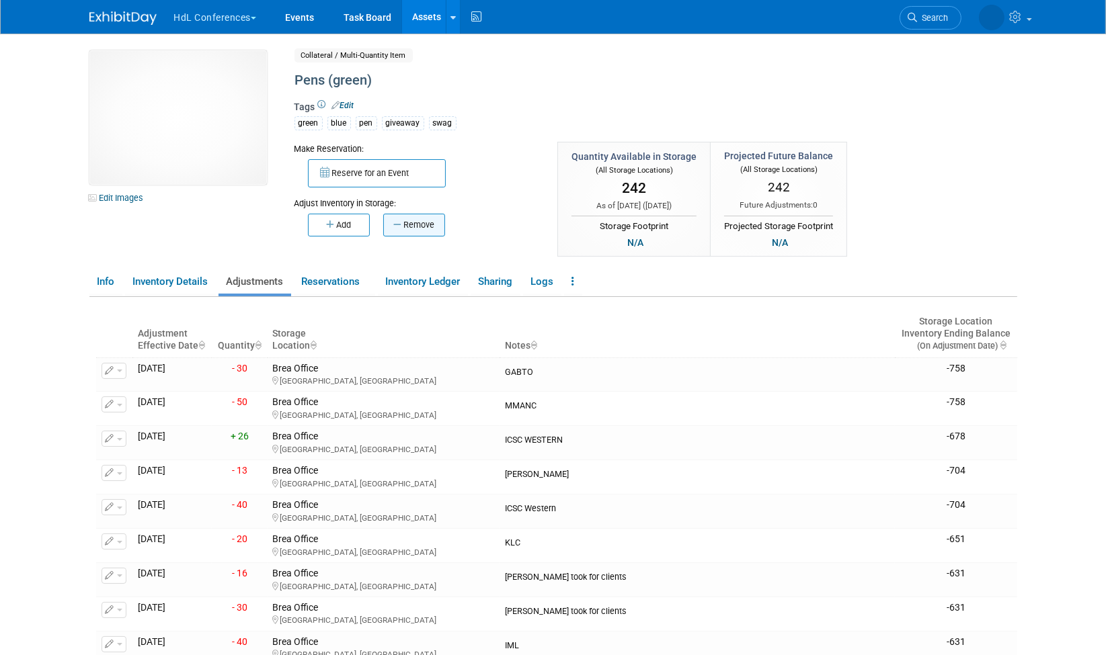
click at [428, 222] on button "Remove" at bounding box center [414, 225] width 62 height 23
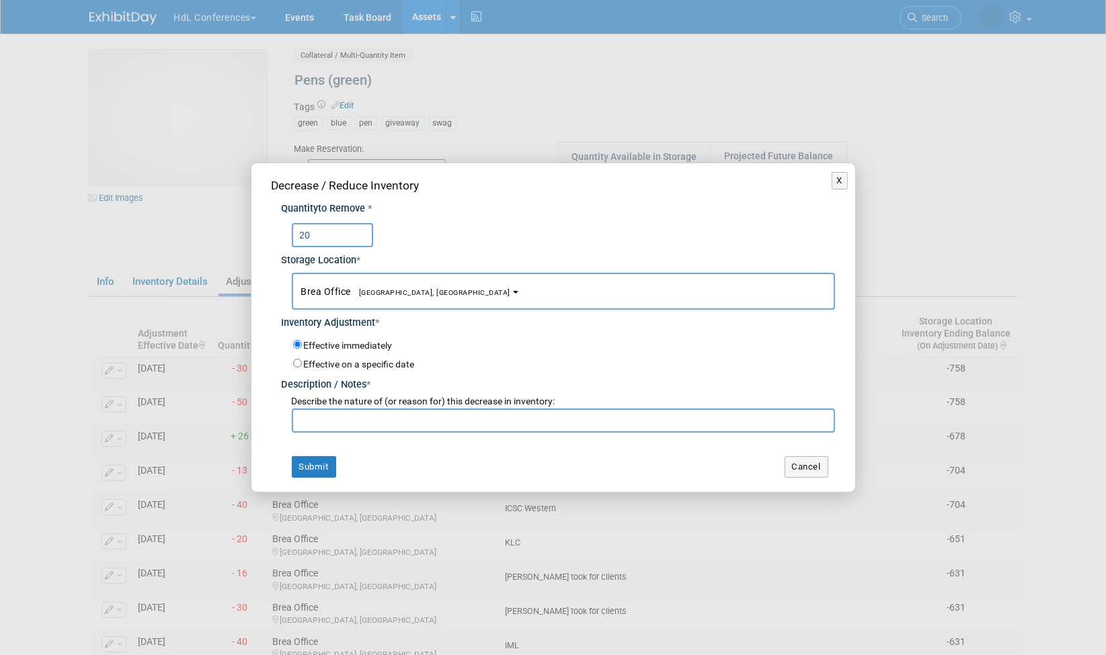
type input "20"
click at [397, 424] on input "text" at bounding box center [563, 421] width 543 height 24
type input "[PERSON_NAME] G to clients"
click at [309, 466] on button "Submit" at bounding box center [314, 467] width 44 height 22
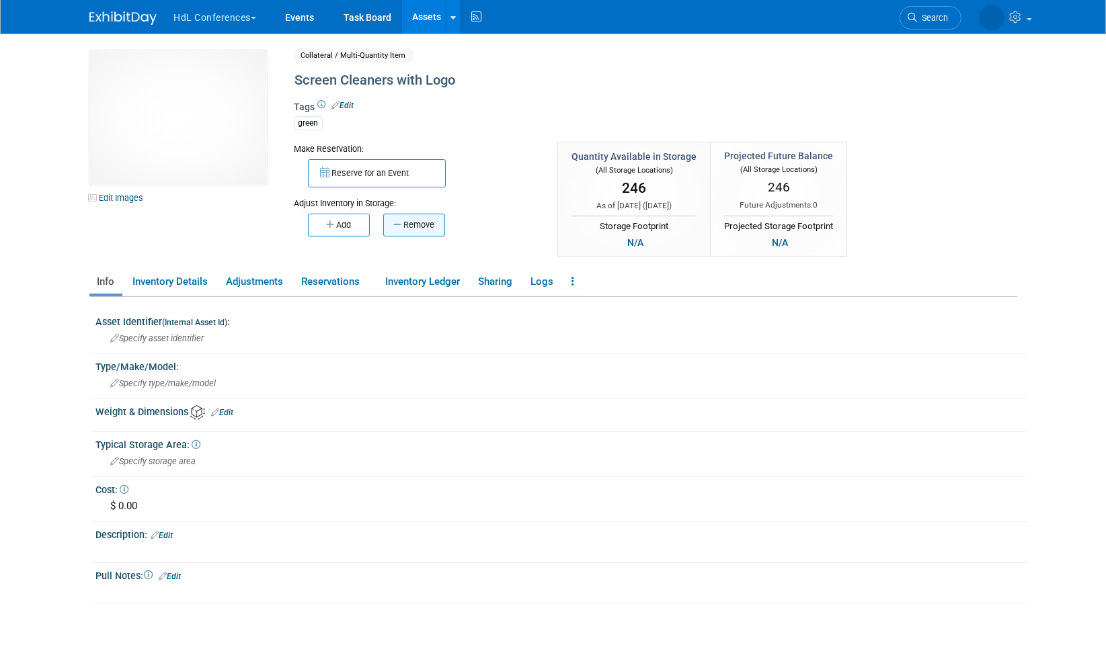
click at [395, 223] on icon "button" at bounding box center [398, 224] width 10 height 9
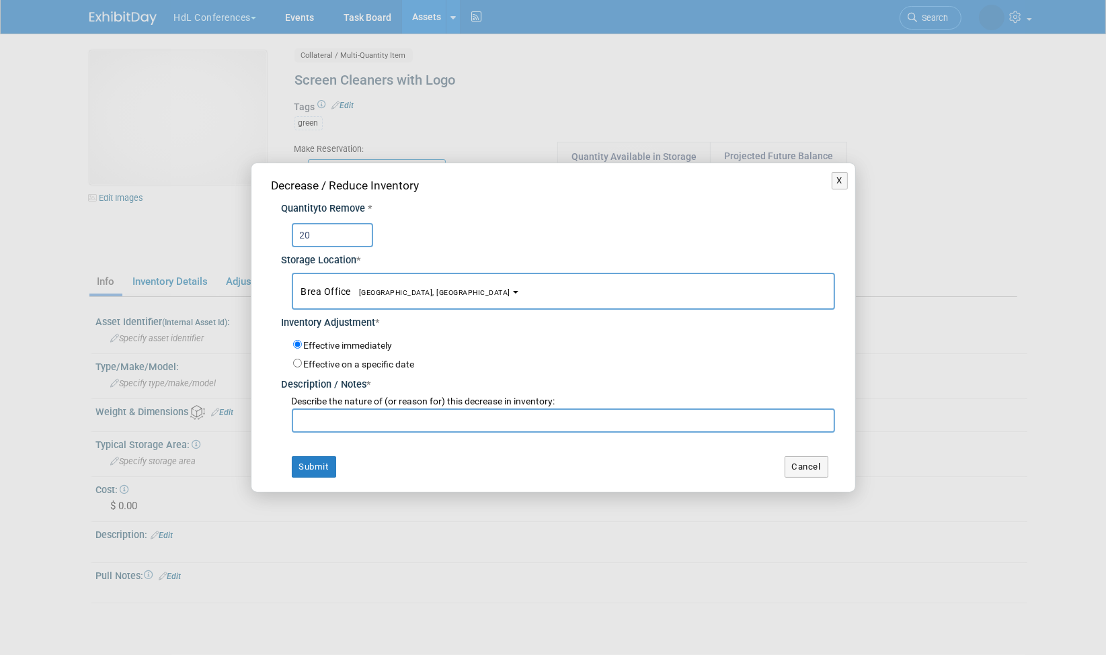
type input "20"
click at [341, 423] on input "text" at bounding box center [563, 421] width 543 height 24
type input "[PERSON_NAME] G to clients"
click at [302, 469] on button "Submit" at bounding box center [314, 467] width 44 height 22
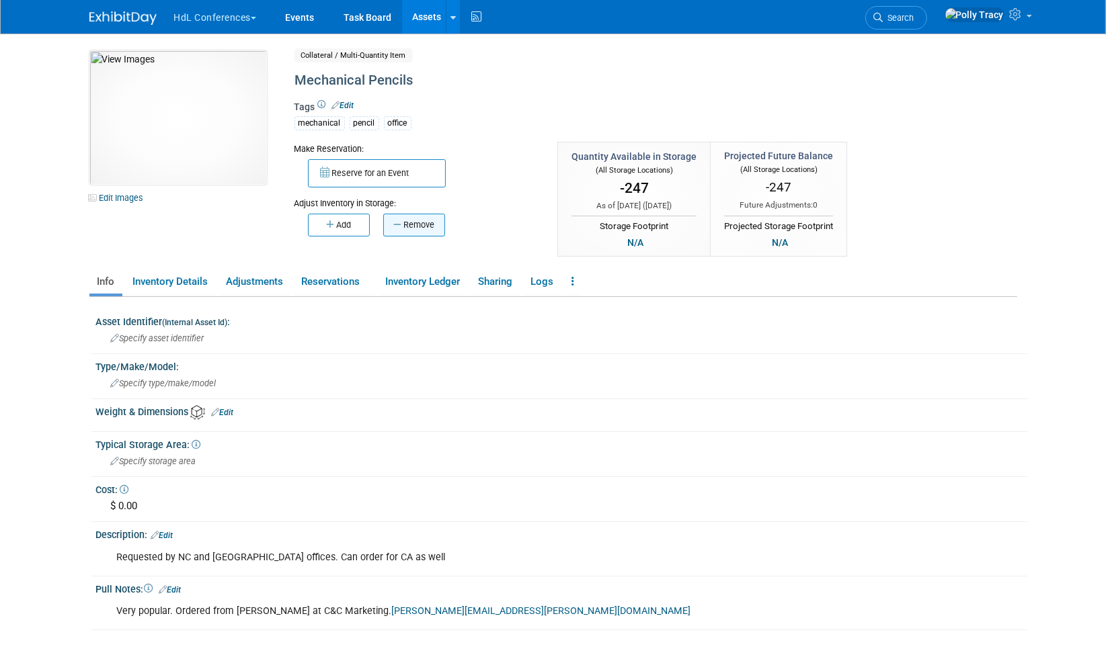
click at [421, 215] on button "Remove" at bounding box center [414, 225] width 62 height 23
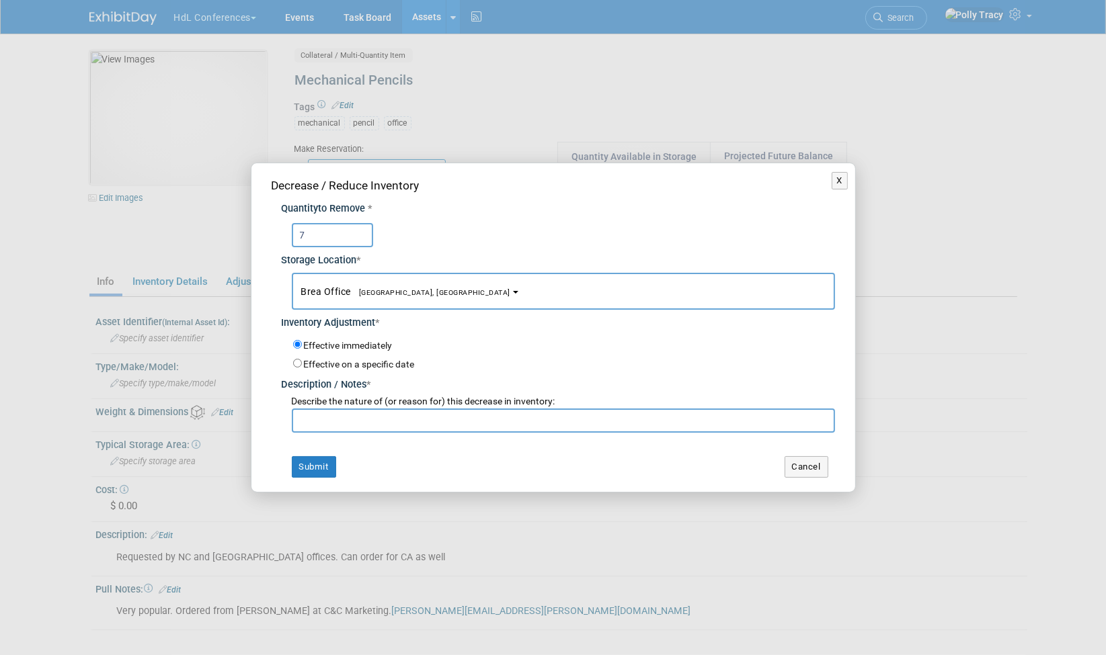
type input "7"
click at [393, 421] on input "text" at bounding box center [563, 421] width 543 height 24
type input "Cris G to clients"
click at [312, 471] on button "Submit" at bounding box center [314, 467] width 44 height 22
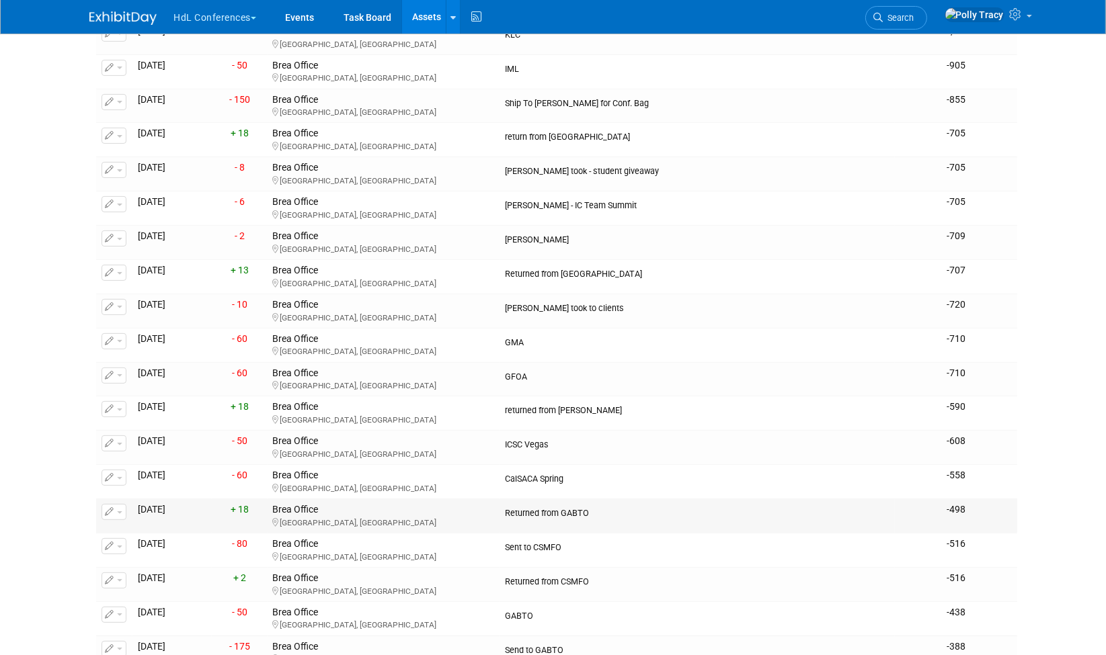
scroll to position [543, 0]
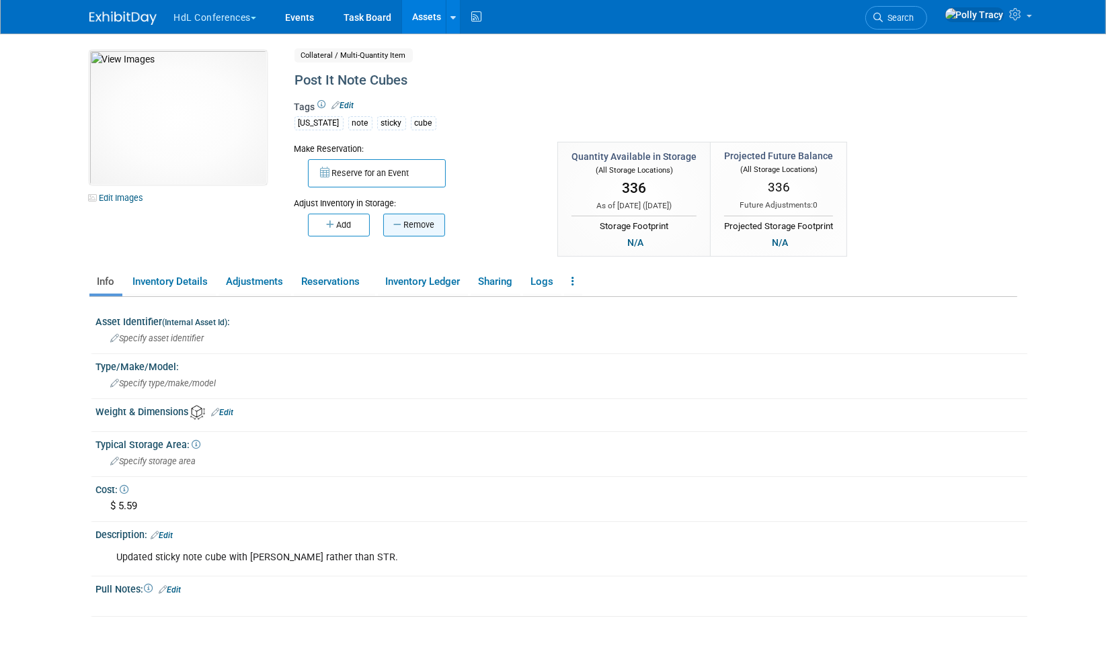
click at [417, 214] on button "Remove" at bounding box center [414, 225] width 62 height 23
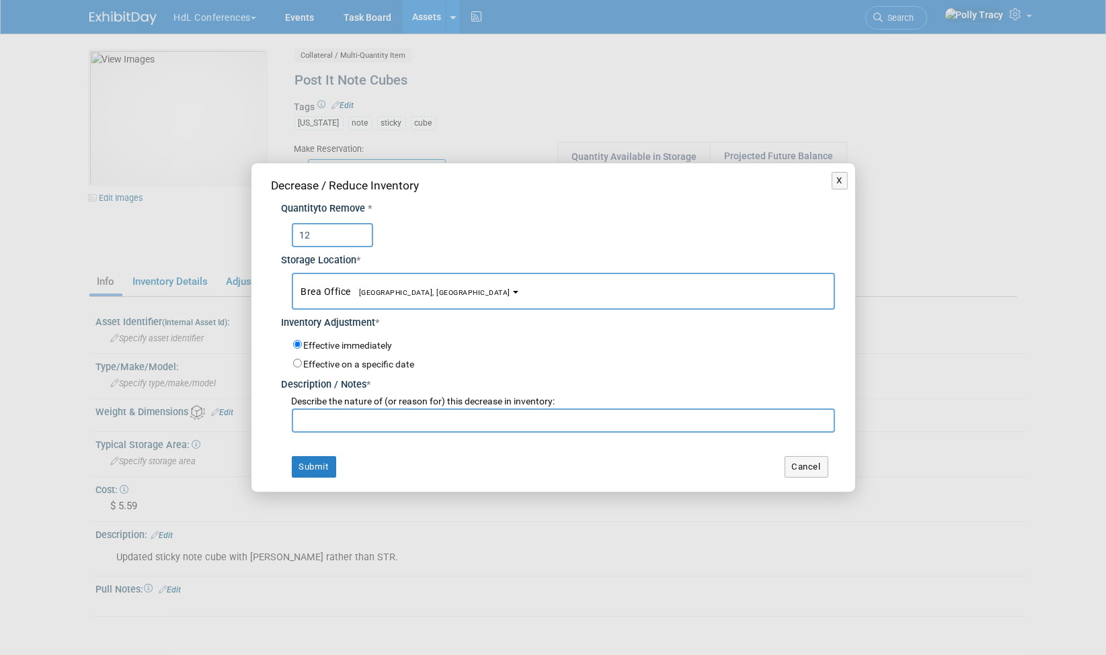
type input "12"
click at [389, 415] on input "text" at bounding box center [563, 421] width 543 height 24
type input "Cris G took to clients"
click at [309, 462] on button "Submit" at bounding box center [314, 467] width 44 height 22
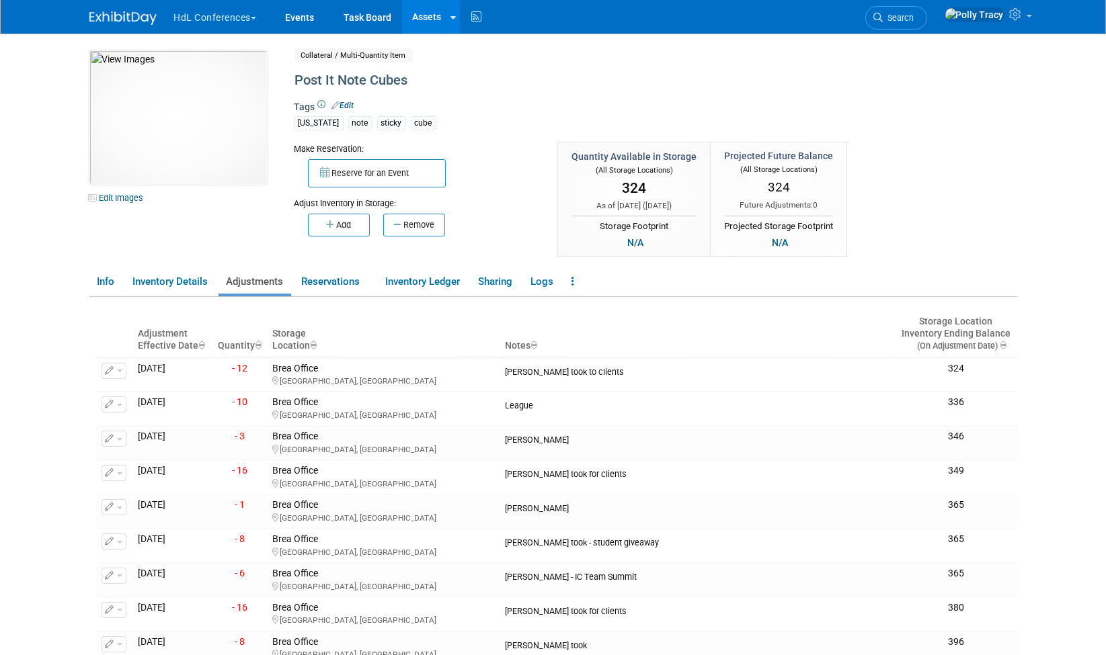
click at [427, 13] on link "Assets" at bounding box center [426, 17] width 49 height 34
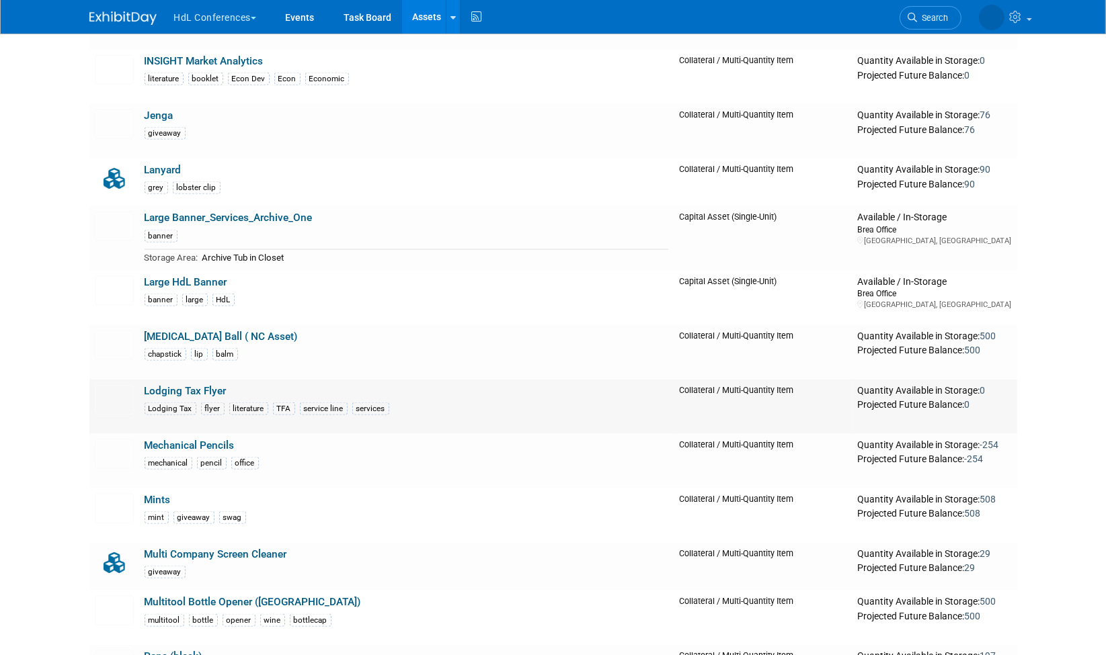
scroll to position [2269, 0]
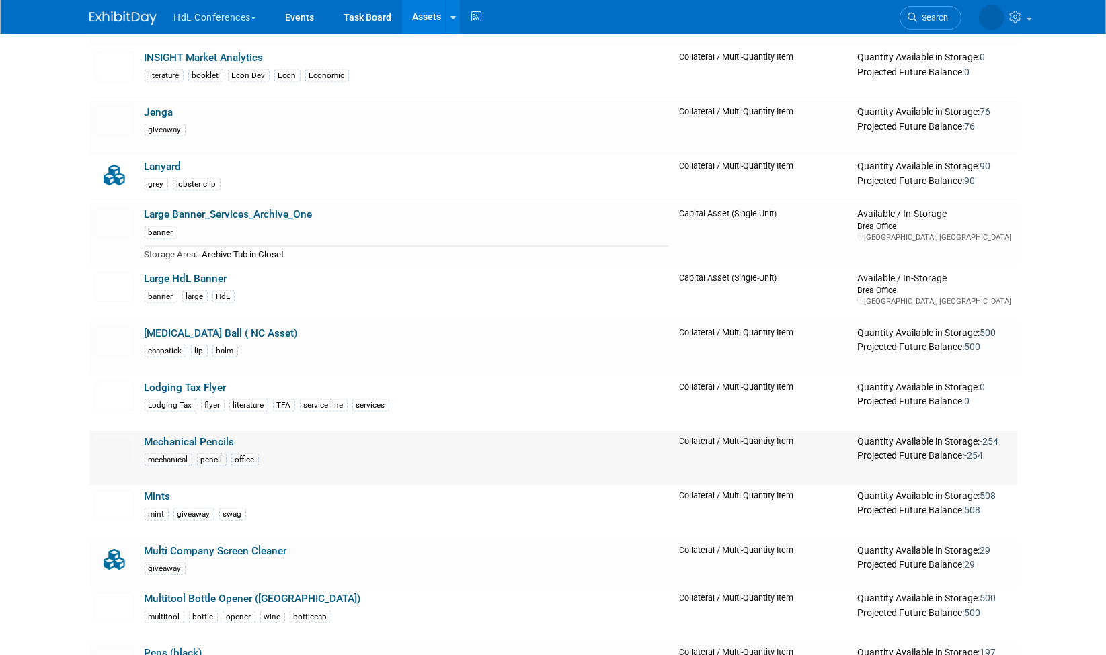
click at [231, 436] on link "Mechanical Pencils" at bounding box center [190, 442] width 90 height 12
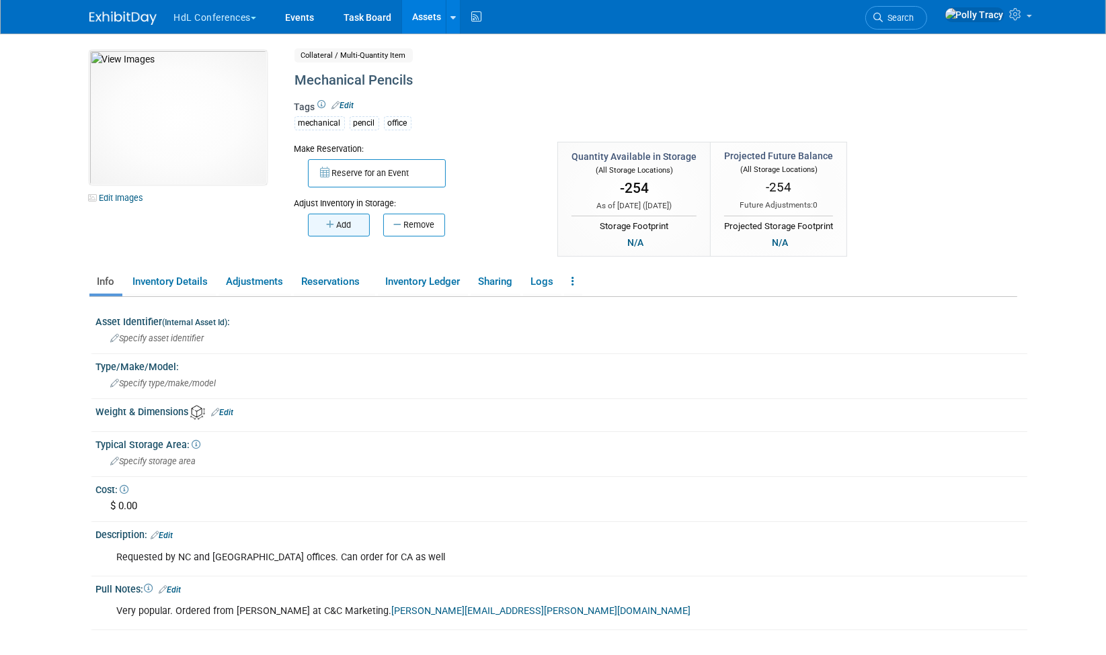
click at [355, 222] on button "Add" at bounding box center [339, 225] width 62 height 23
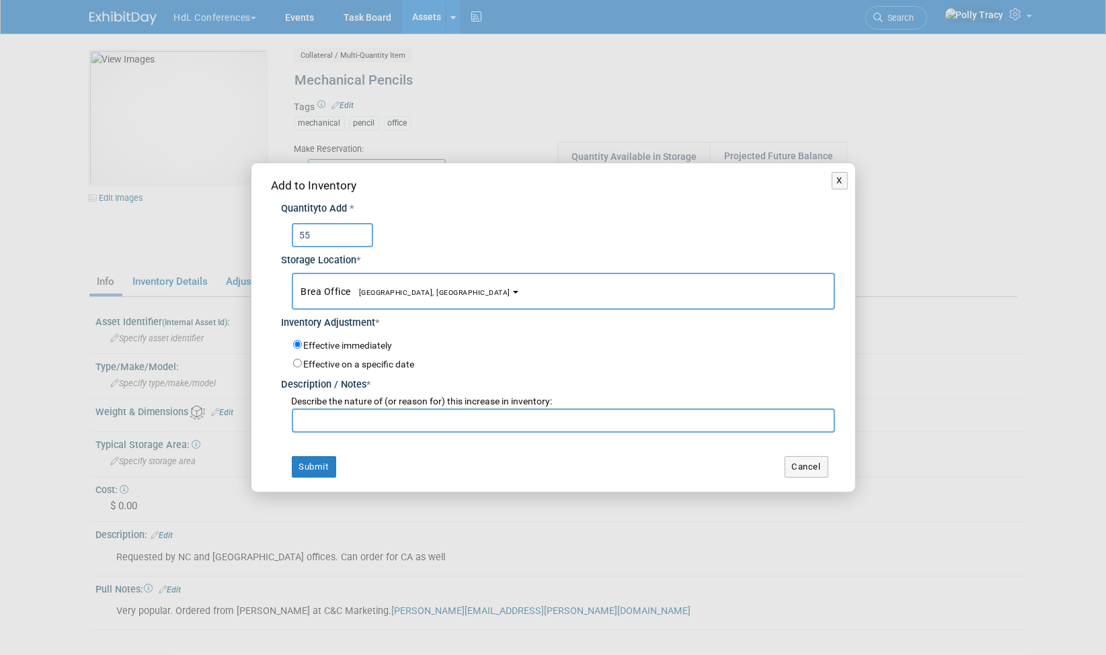
type input "5"
type input "600"
click at [417, 422] on input "text" at bounding box center [563, 421] width 543 height 24
type input "estimated updated amount"
click at [319, 460] on button "Submit" at bounding box center [314, 467] width 44 height 22
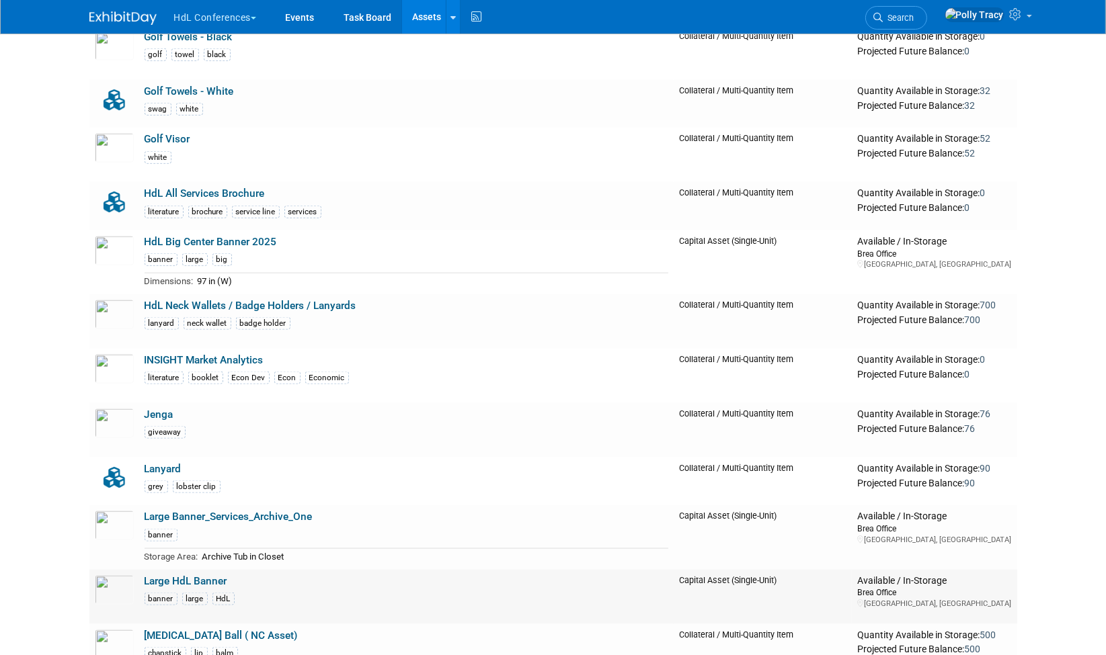
scroll to position [1971, 0]
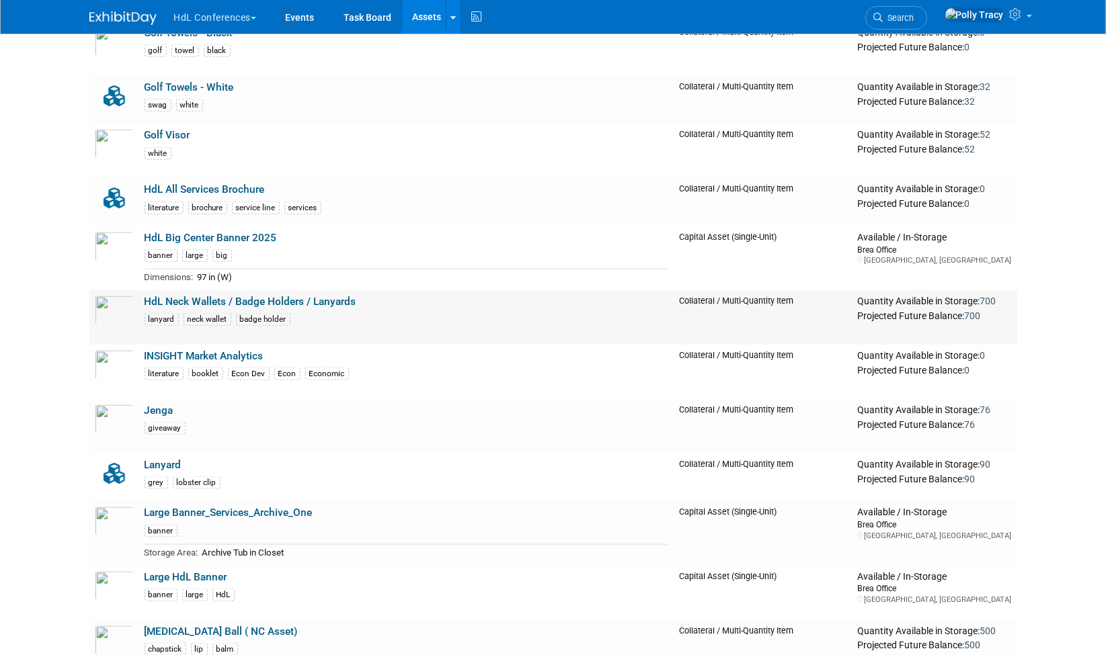
click at [294, 296] on link "HdL Neck Wallets / Badge Holders / Lanyards" at bounding box center [251, 302] width 212 height 12
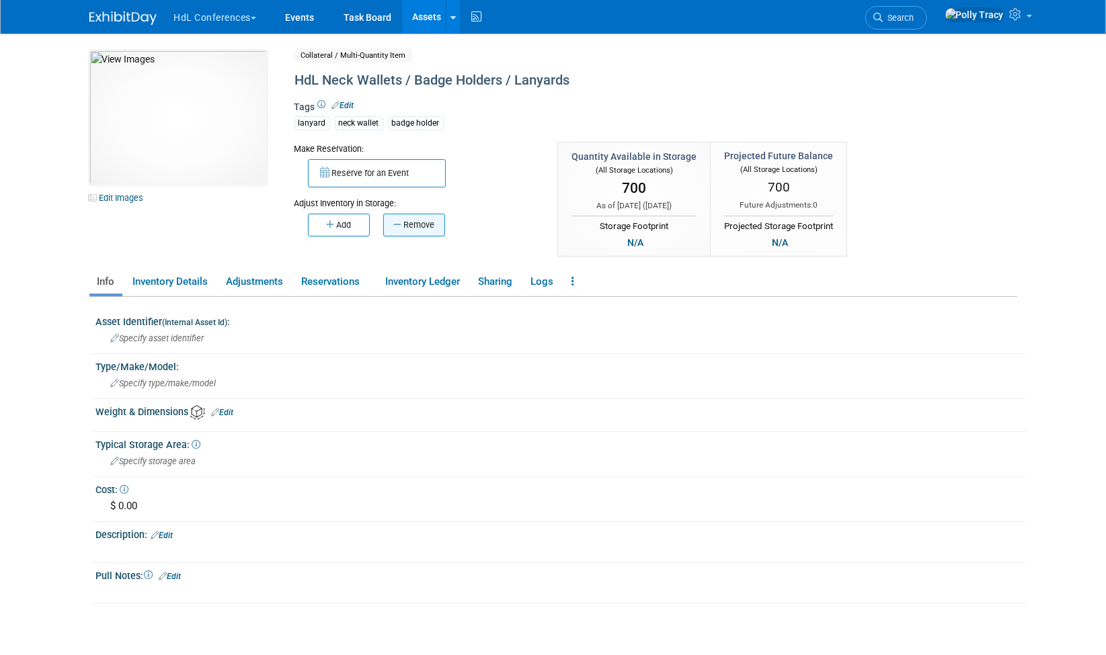
click at [422, 224] on button "Remove" at bounding box center [414, 225] width 62 height 23
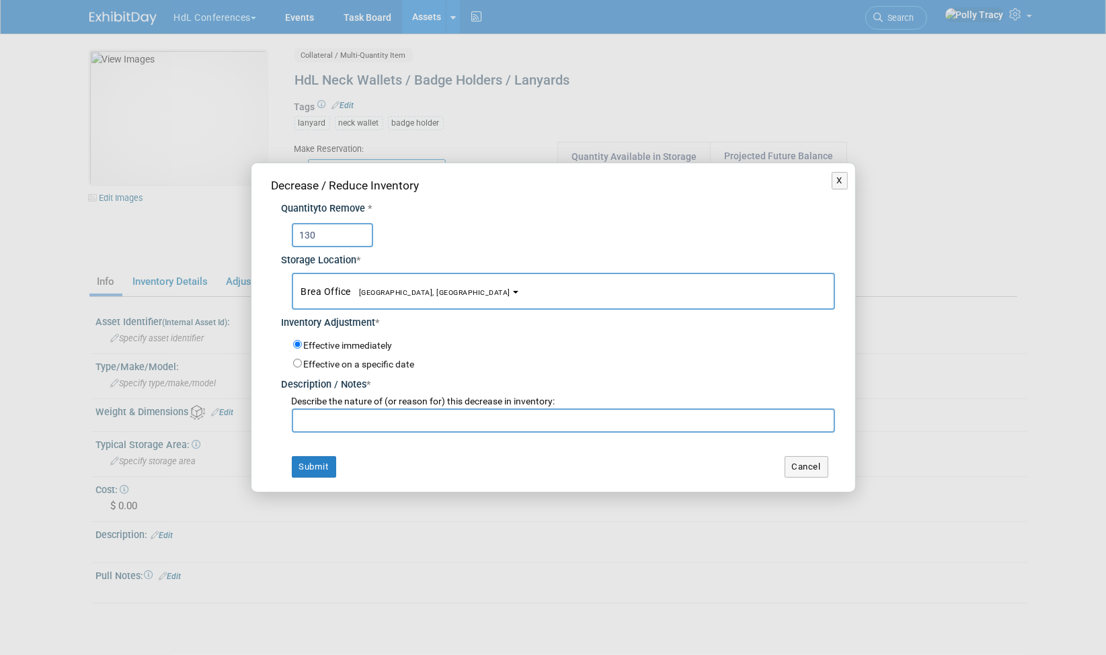
type input "130"
click at [372, 423] on input "text" at bounding box center [563, 421] width 543 height 24
type input "GABTO"
click at [313, 461] on button "Submit" at bounding box center [314, 467] width 44 height 22
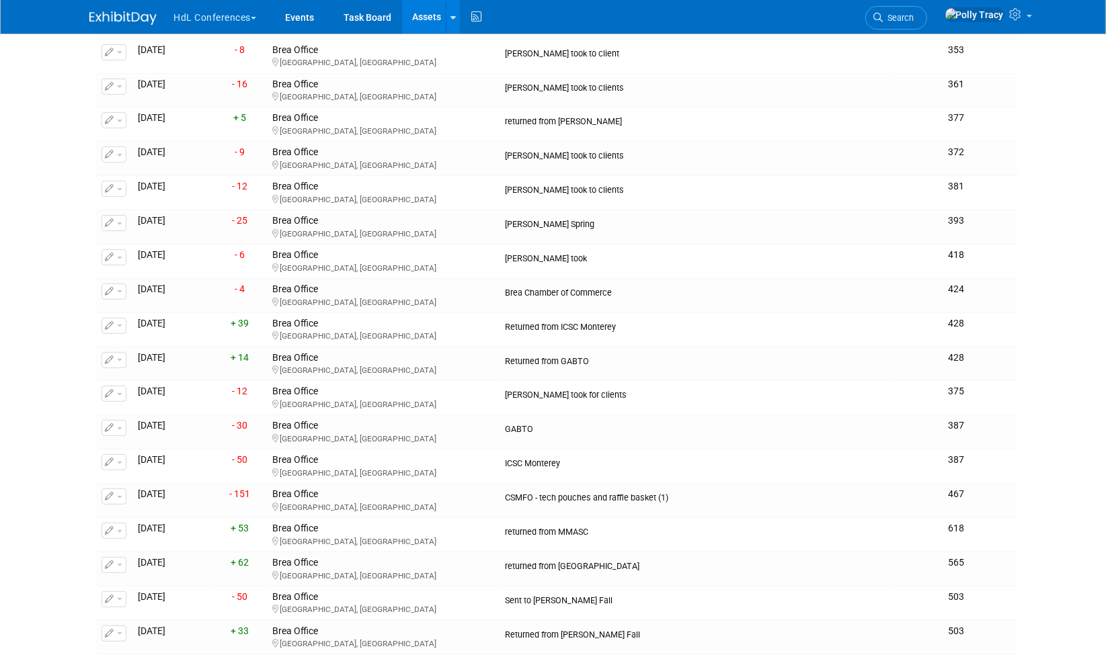
scroll to position [554, 0]
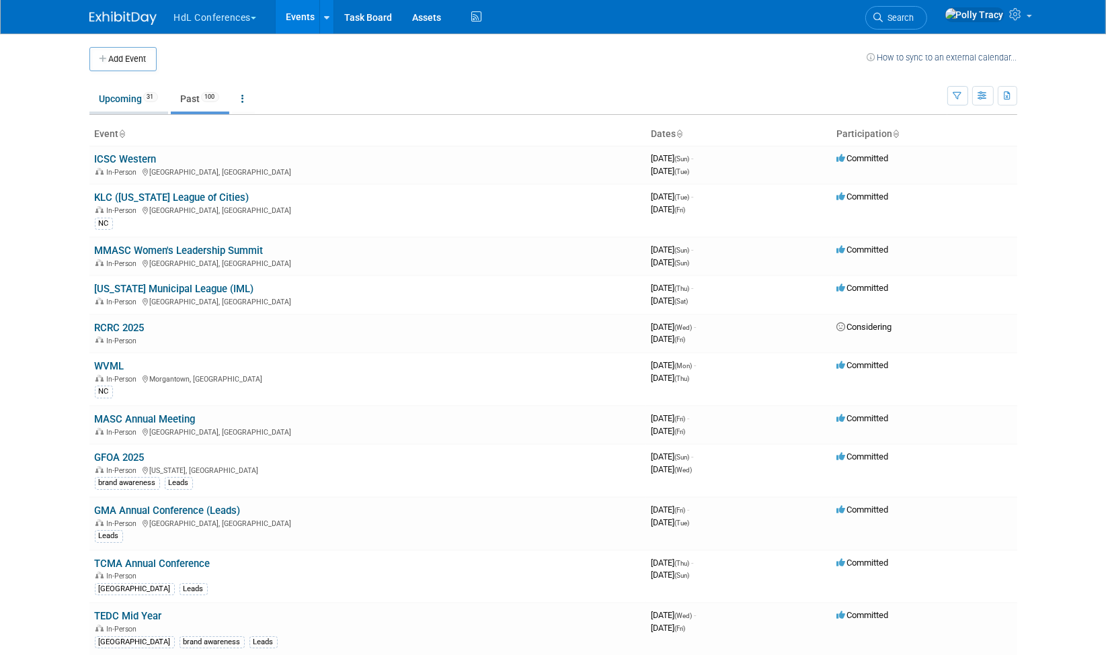
click at [110, 92] on link "Upcoming 31" at bounding box center [128, 99] width 79 height 26
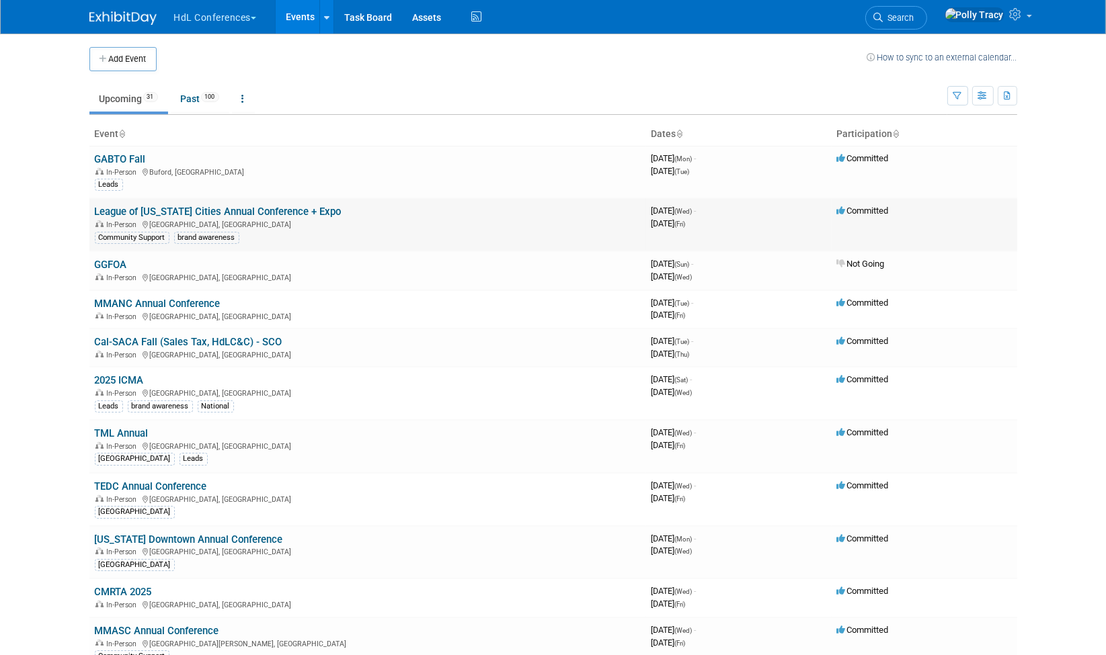
click at [119, 207] on link "League of [US_STATE] Cities Annual Conference + Expo" at bounding box center [218, 212] width 247 height 12
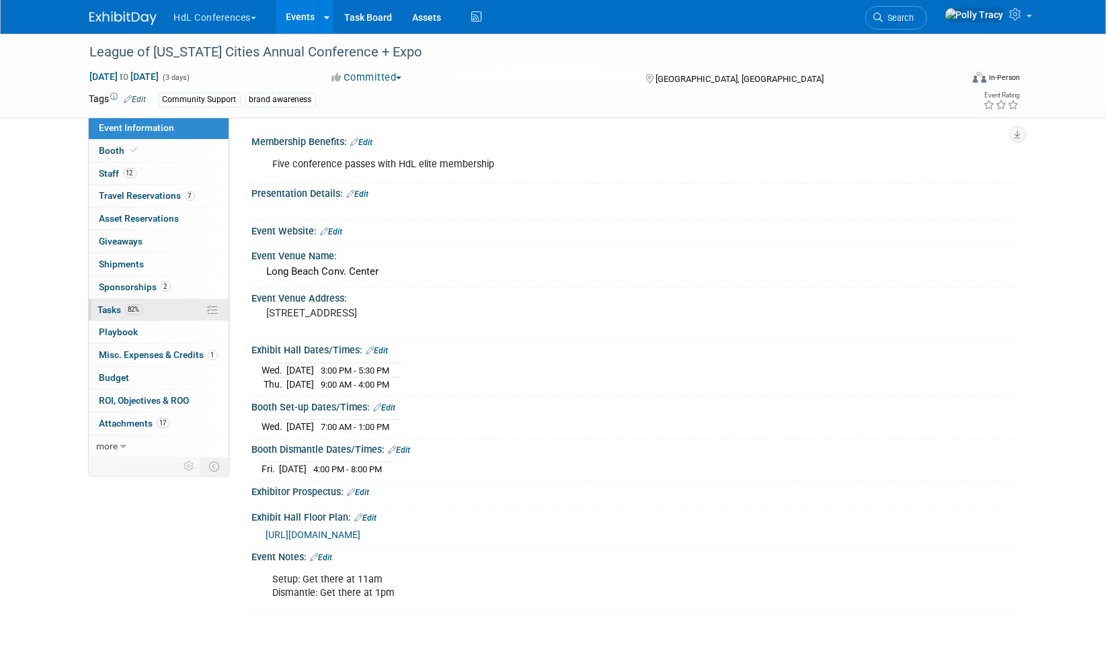
click at [105, 304] on span "Tasks 82%" at bounding box center [120, 309] width 45 height 11
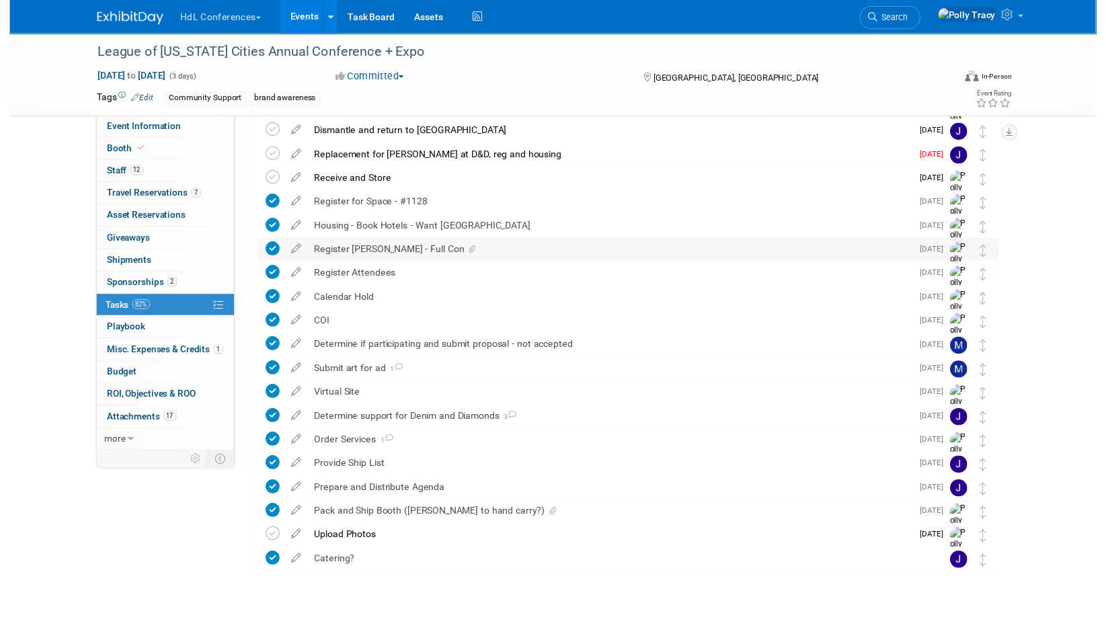
scroll to position [132, 0]
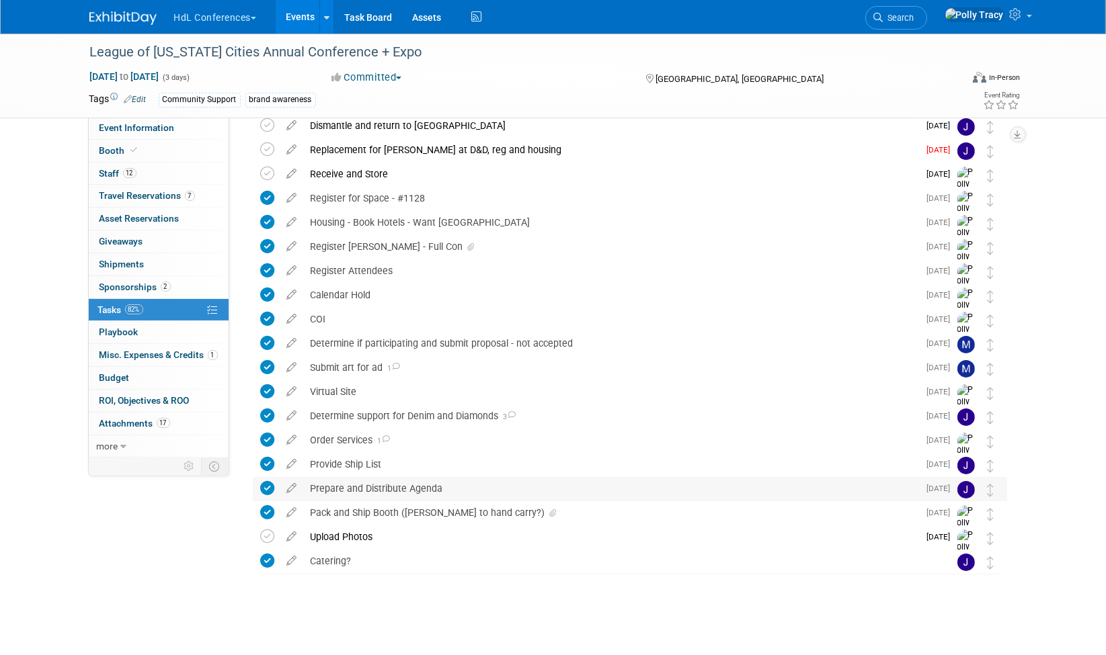
click at [418, 486] on div "Prepare and Distribute Agenda" at bounding box center [611, 488] width 615 height 23
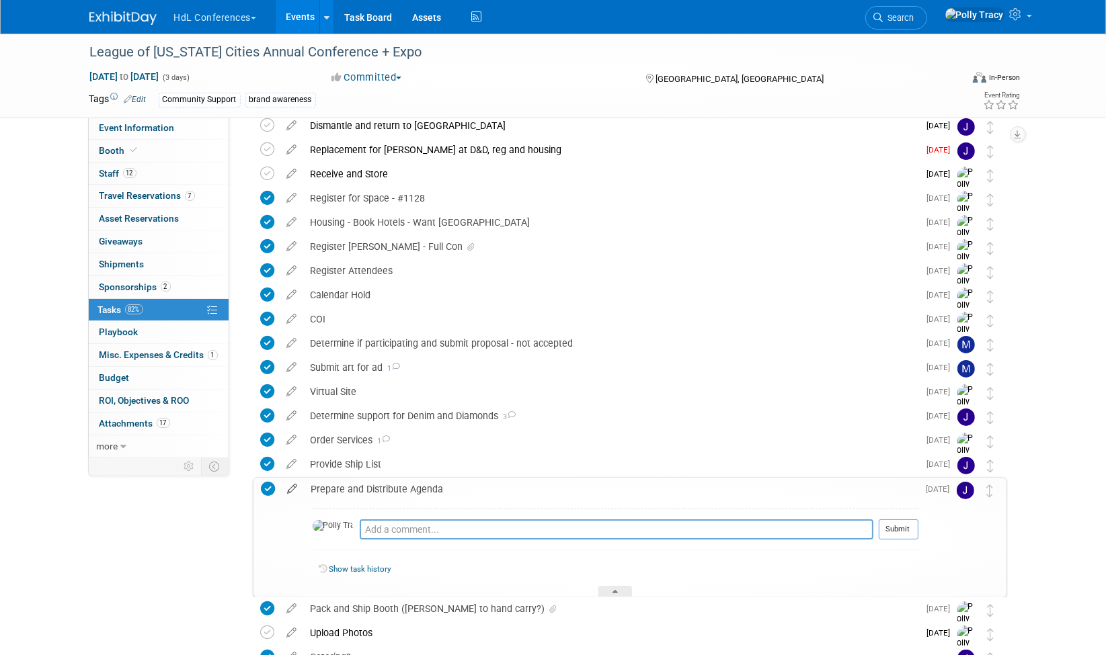
click at [295, 492] on icon at bounding box center [293, 486] width 24 height 17
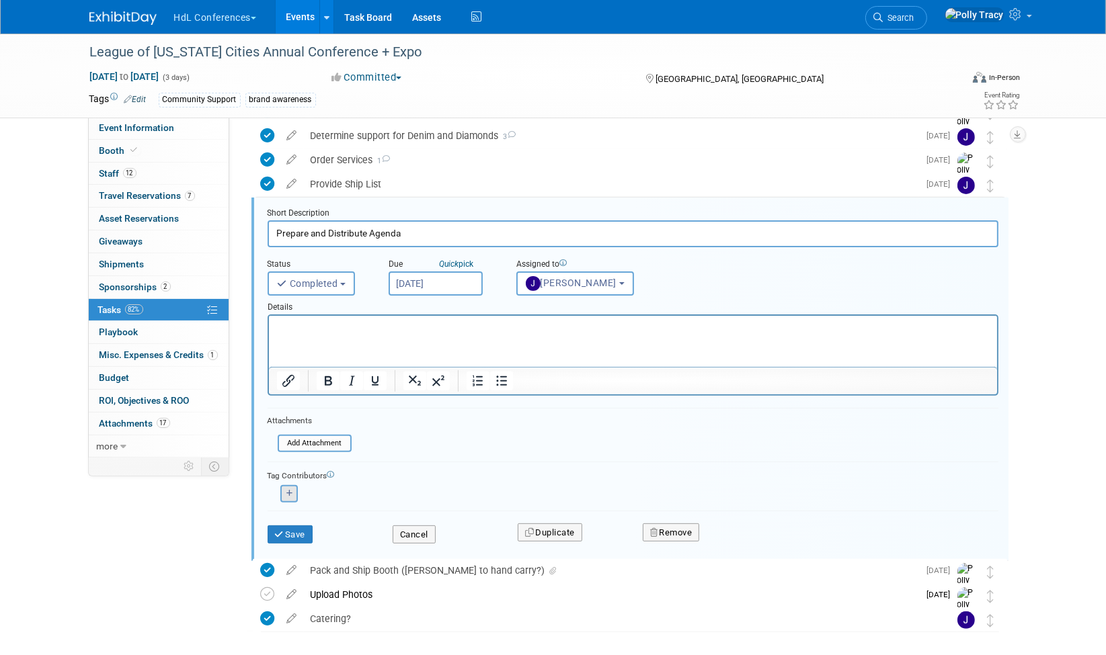
scroll to position [413, 0]
click at [320, 442] on input "file" at bounding box center [281, 443] width 137 height 15
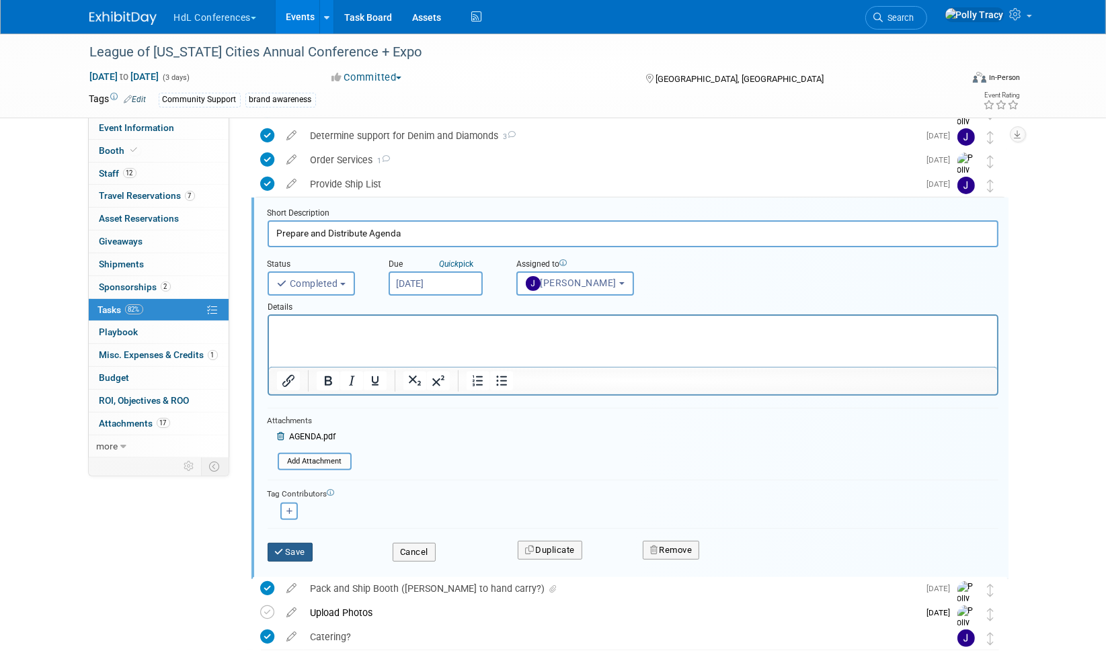
click at [276, 548] on icon "submit" at bounding box center [280, 552] width 11 height 9
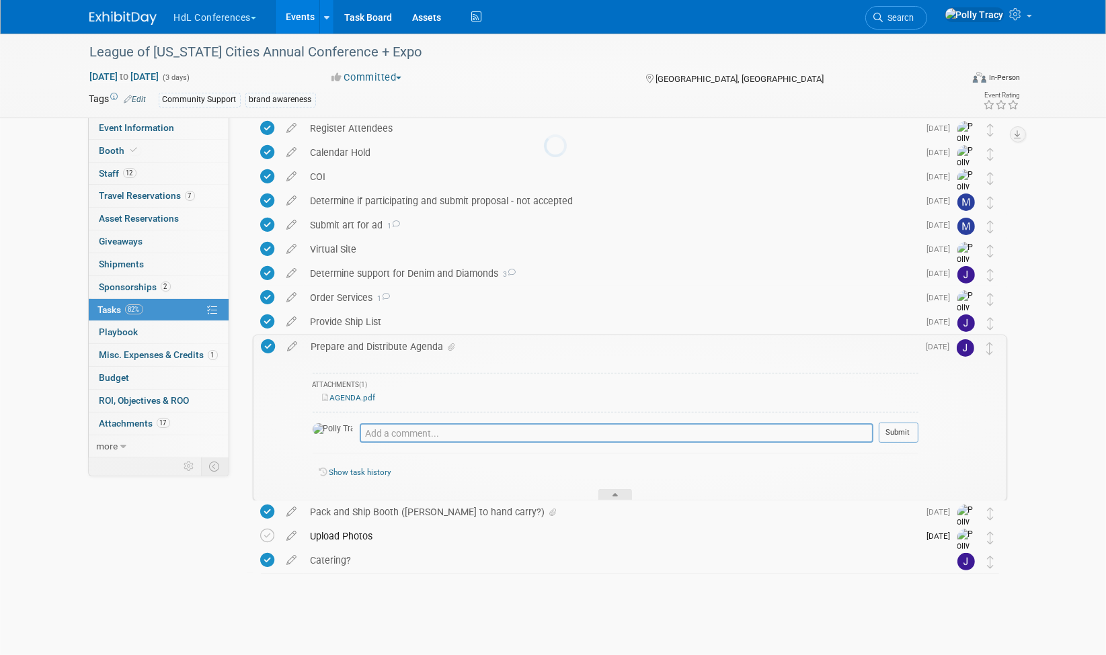
scroll to position [274, 0]
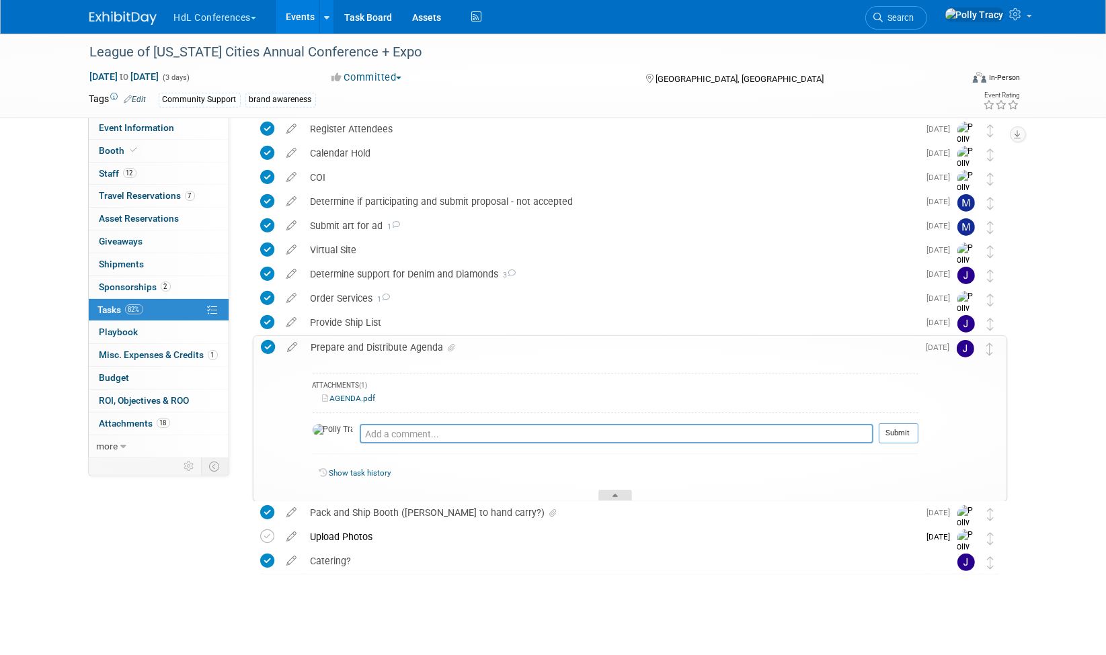
click at [619, 491] on div at bounding box center [615, 495] width 34 height 11
